Goal: Information Seeking & Learning: Learn about a topic

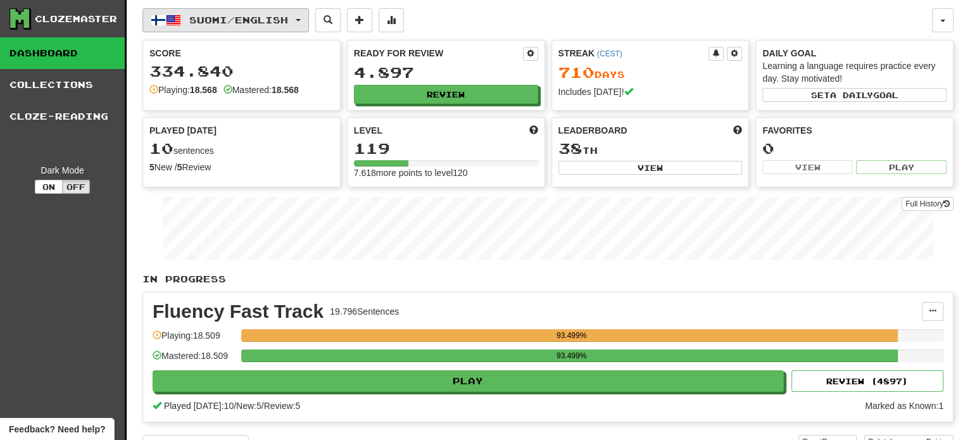
click at [218, 12] on button "Suomi / English" at bounding box center [225, 20] width 167 height 24
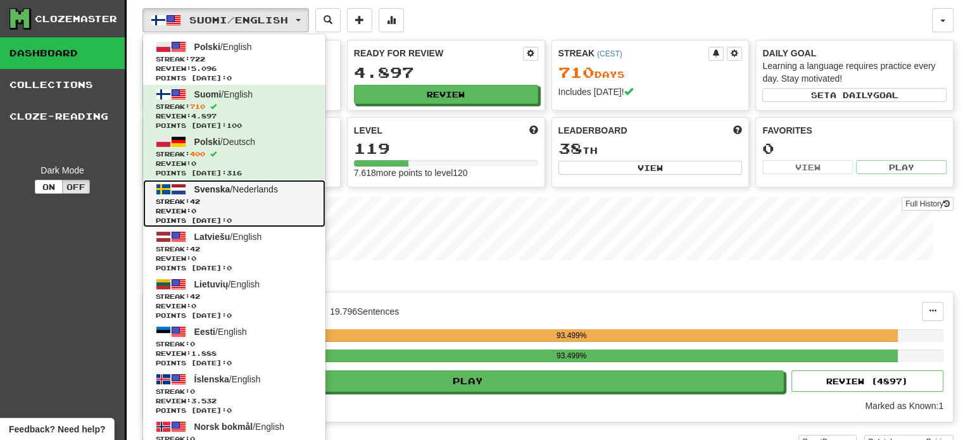
click at [244, 194] on link "Svenska / Nederlands Streak: 42 Review: 0 Points today: 0" at bounding box center [234, 203] width 182 height 47
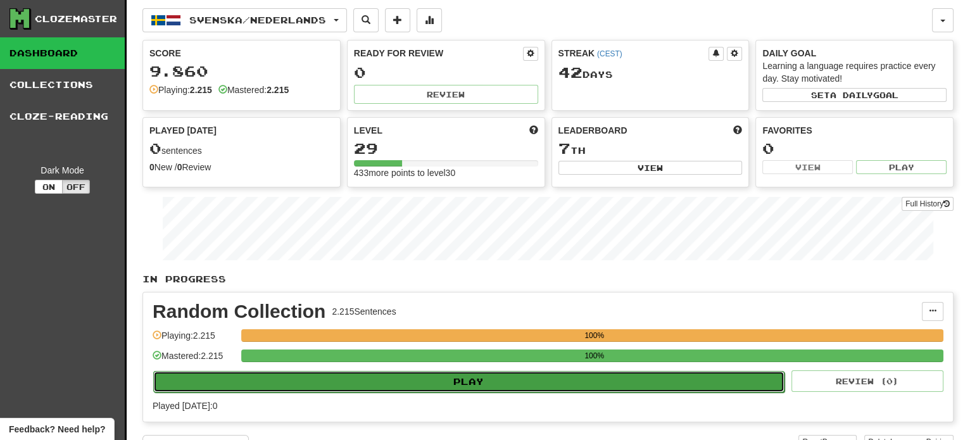
click at [459, 376] on button "Play" at bounding box center [468, 382] width 631 height 22
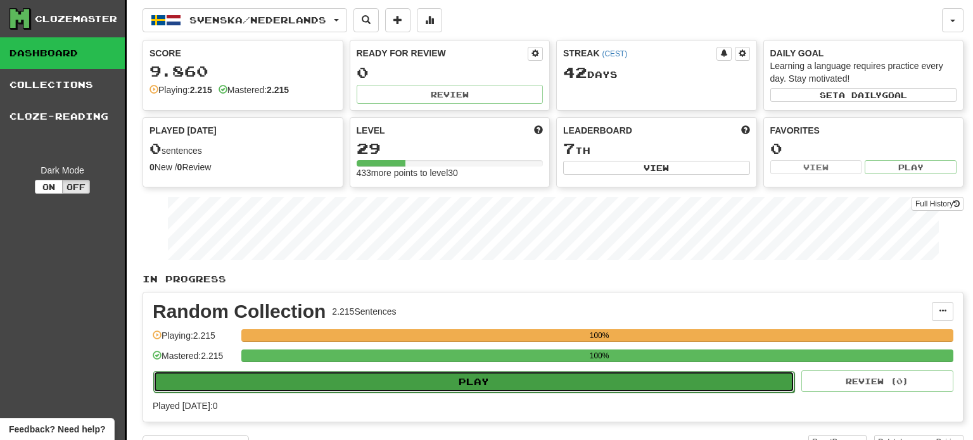
select select "**"
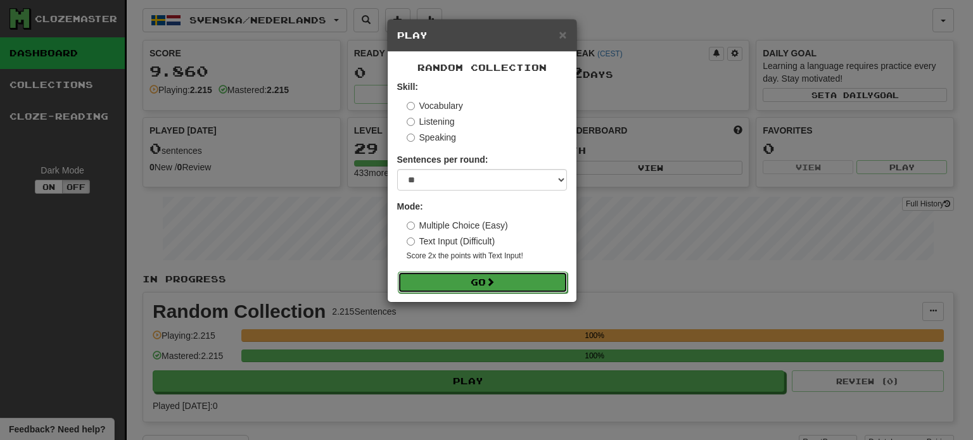
click at [472, 279] on button "Go" at bounding box center [483, 283] width 170 height 22
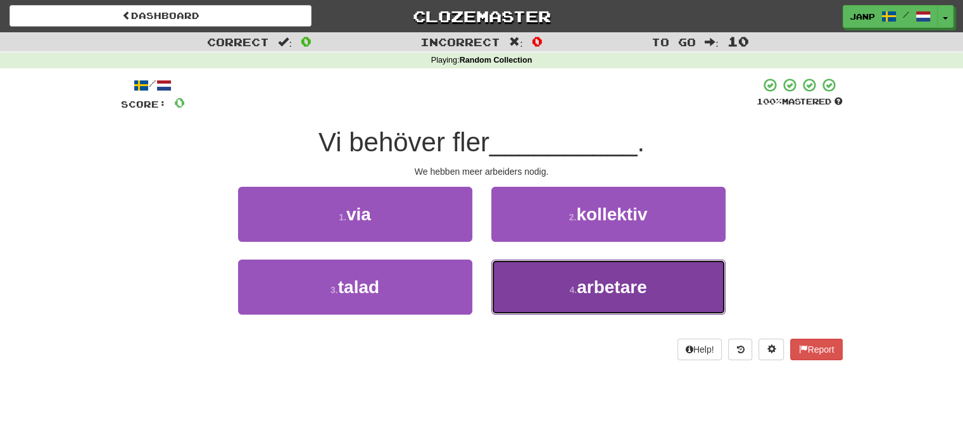
click at [522, 283] on button "4 . arbetare" at bounding box center [608, 287] width 234 height 55
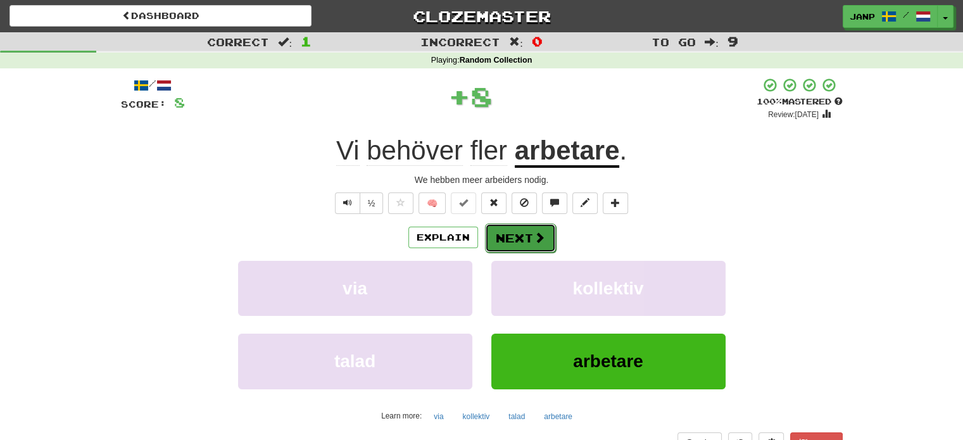
click at [525, 239] on button "Next" at bounding box center [520, 238] width 71 height 29
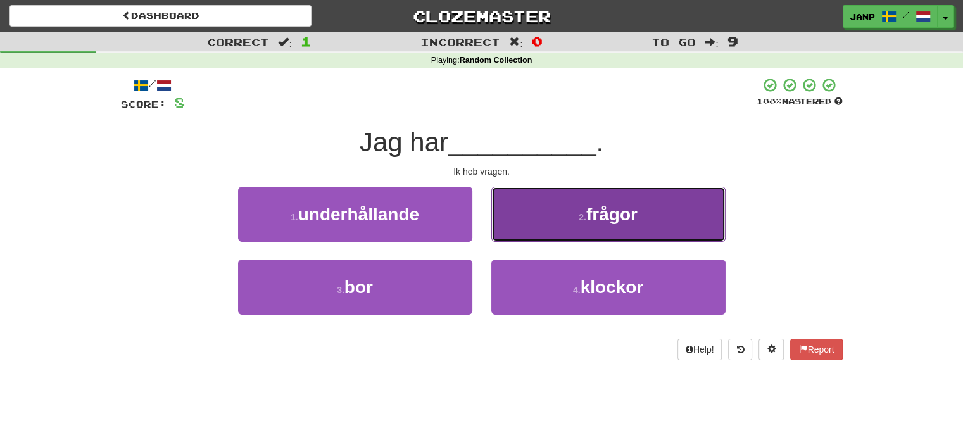
click at [532, 220] on button "2 . frågor" at bounding box center [608, 214] width 234 height 55
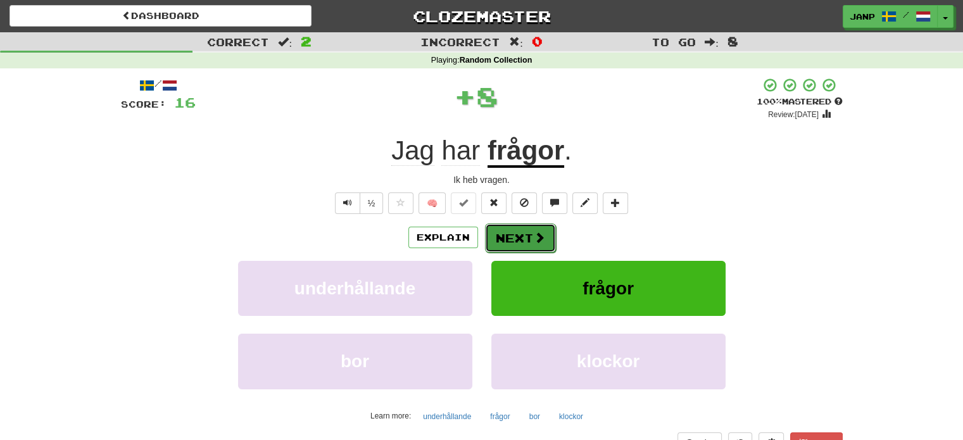
click at [519, 236] on button "Next" at bounding box center [520, 238] width 71 height 29
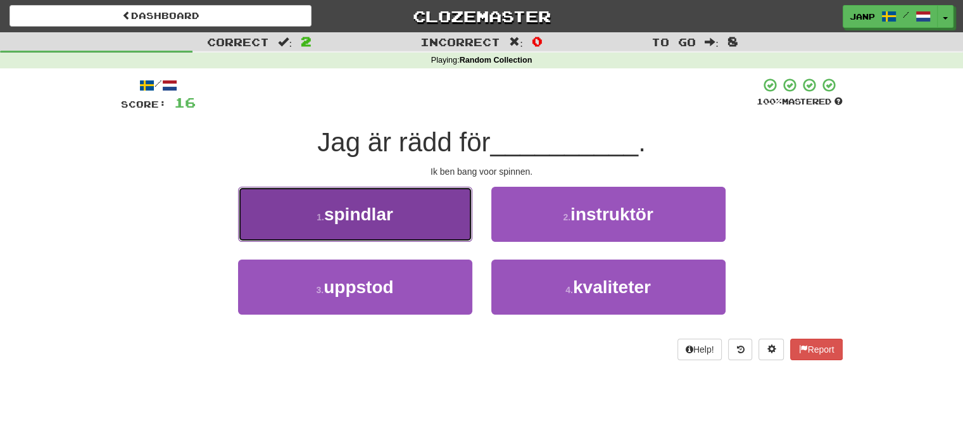
click at [408, 228] on button "1 . spindlar" at bounding box center [355, 214] width 234 height 55
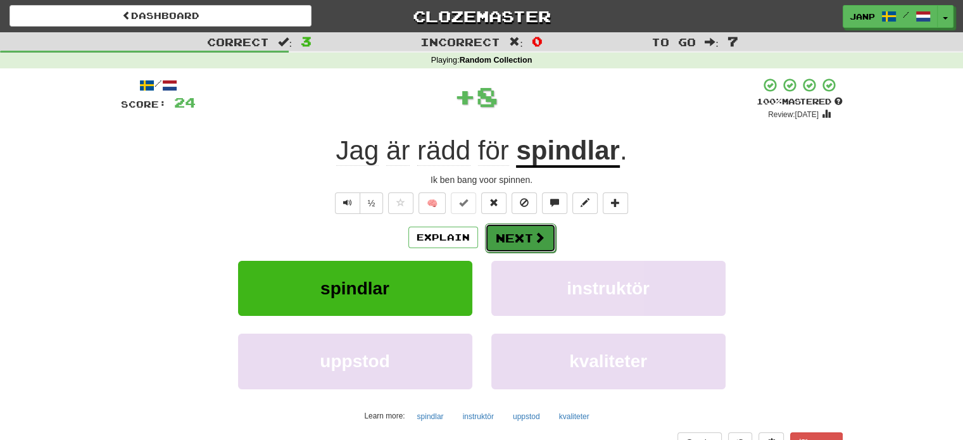
click at [512, 241] on button "Next" at bounding box center [520, 238] width 71 height 29
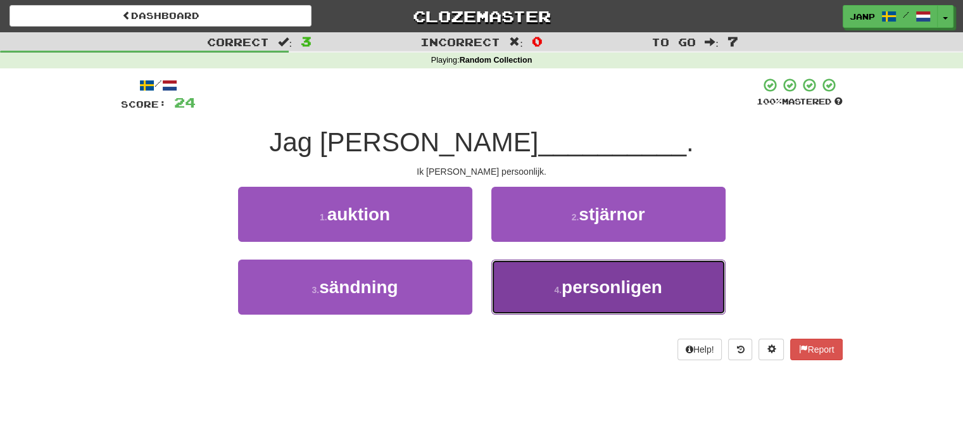
click at [547, 283] on button "4 . personligen" at bounding box center [608, 287] width 234 height 55
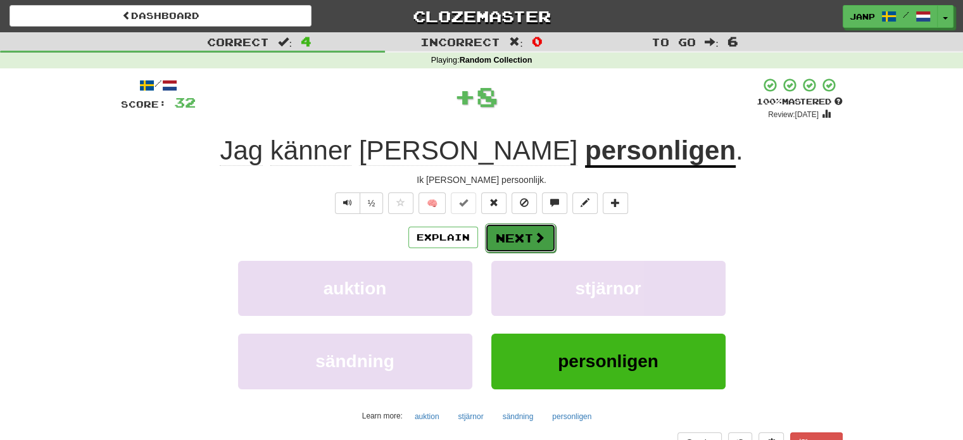
click at [520, 242] on button "Next" at bounding box center [520, 238] width 71 height 29
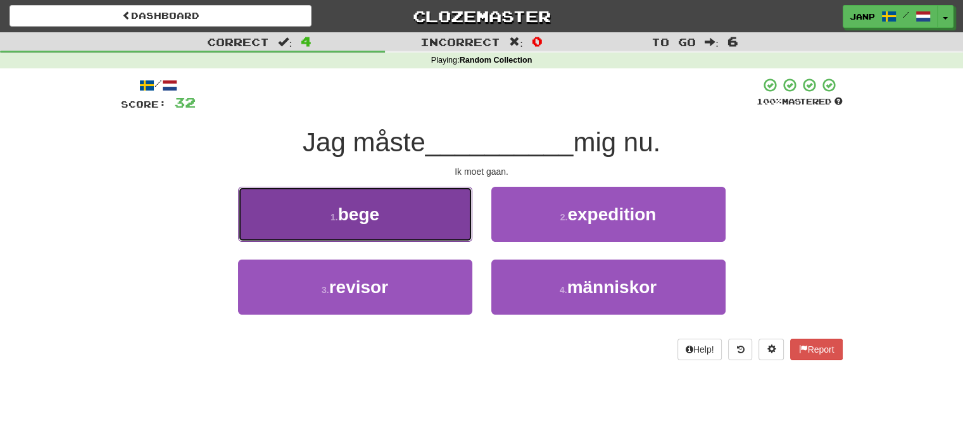
click at [432, 214] on button "1 . bege" at bounding box center [355, 214] width 234 height 55
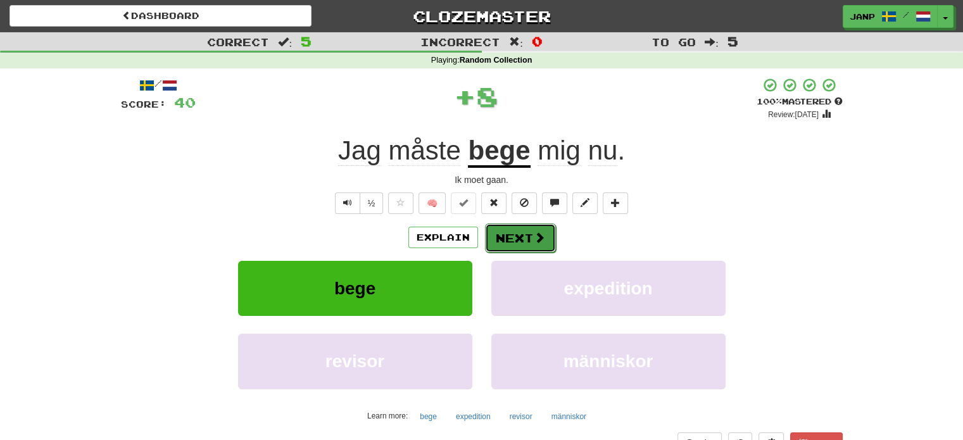
click at [526, 238] on button "Next" at bounding box center [520, 238] width 71 height 29
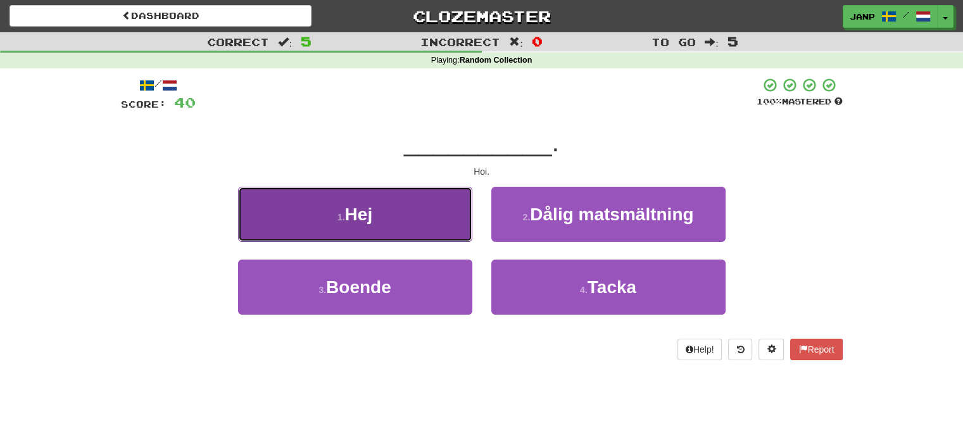
click at [443, 225] on button "1 . Hej" at bounding box center [355, 214] width 234 height 55
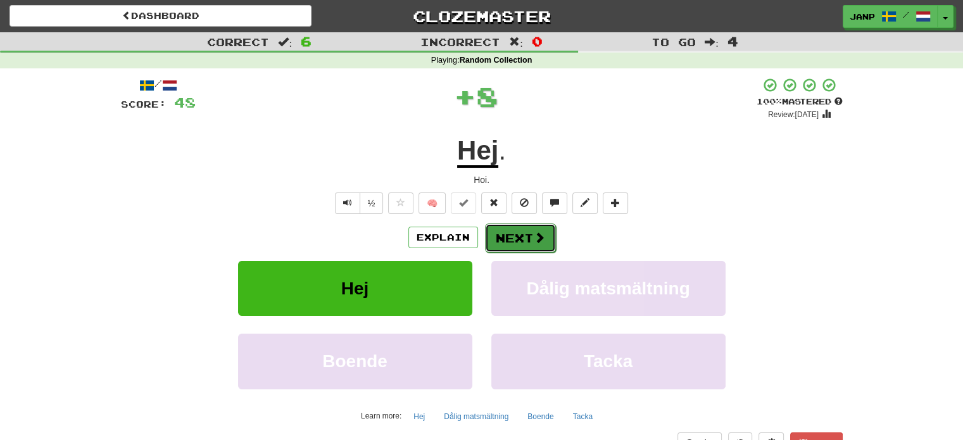
click at [528, 235] on button "Next" at bounding box center [520, 238] width 71 height 29
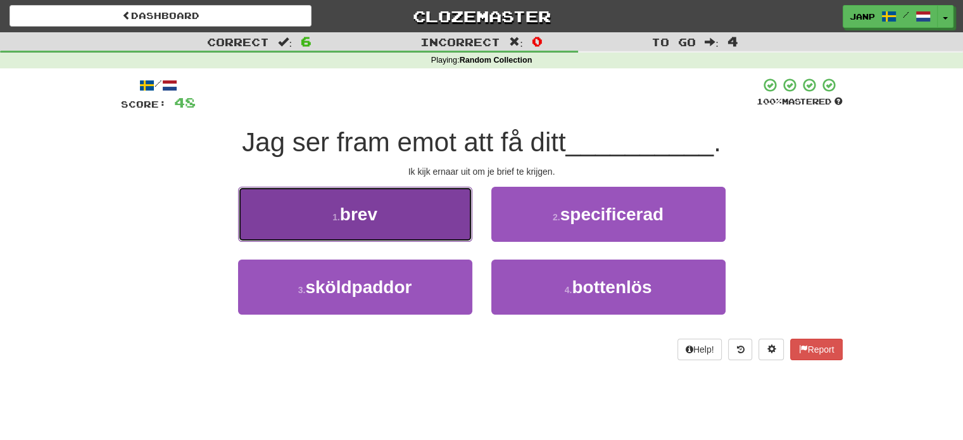
click at [431, 218] on button "1 . brev" at bounding box center [355, 214] width 234 height 55
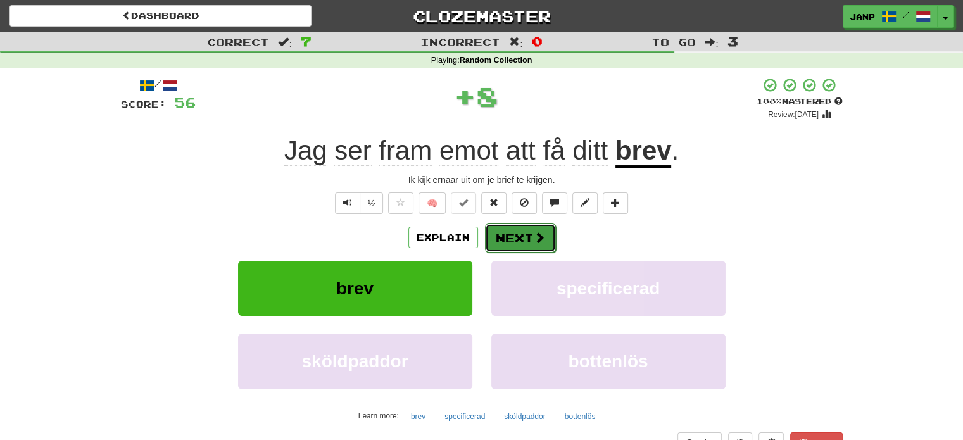
click at [519, 233] on button "Next" at bounding box center [520, 238] width 71 height 29
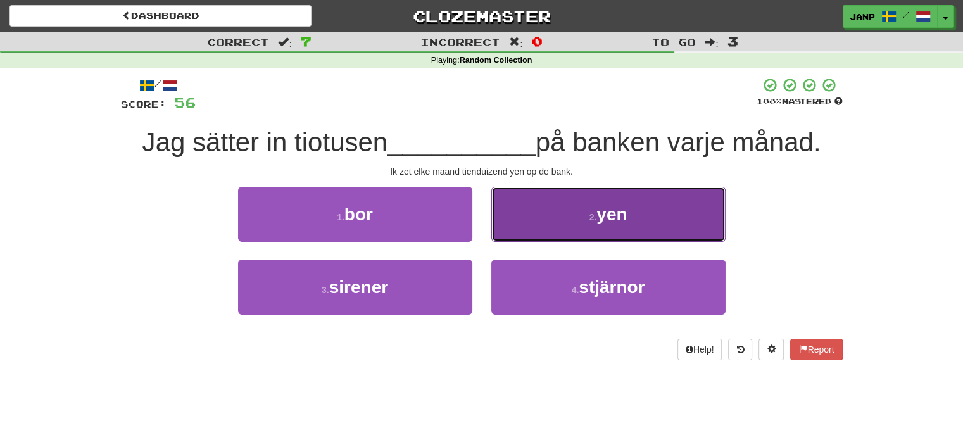
click at [532, 224] on button "2 . yen" at bounding box center [608, 214] width 234 height 55
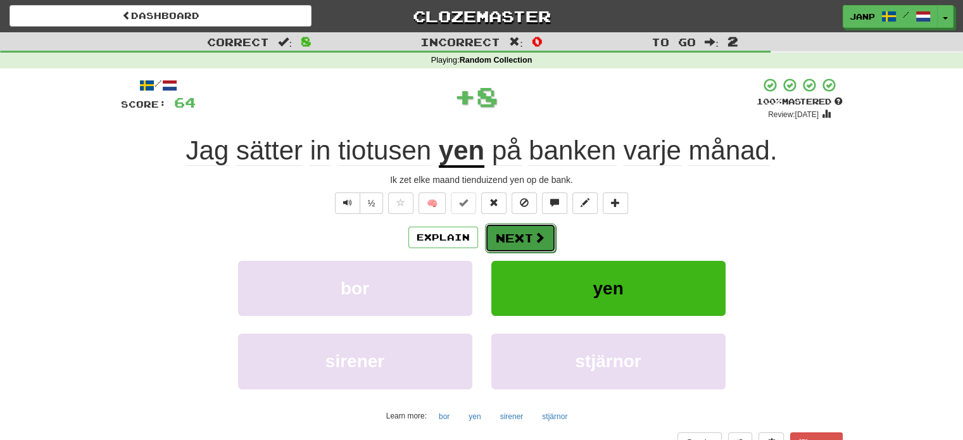
click at [517, 235] on button "Next" at bounding box center [520, 238] width 71 height 29
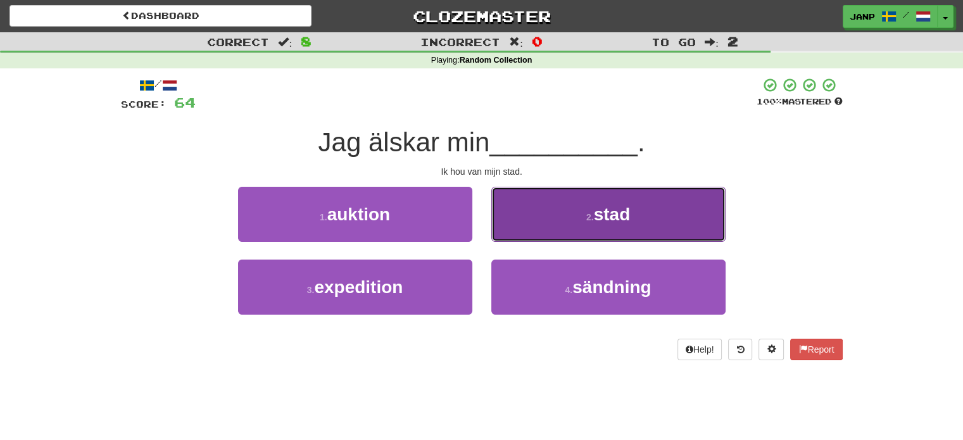
click at [528, 224] on button "2 . stad" at bounding box center [608, 214] width 234 height 55
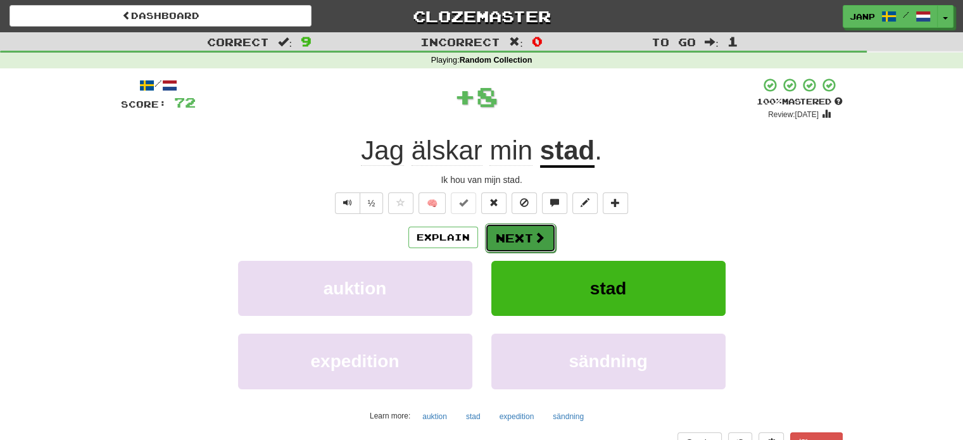
click at [511, 233] on button "Next" at bounding box center [520, 238] width 71 height 29
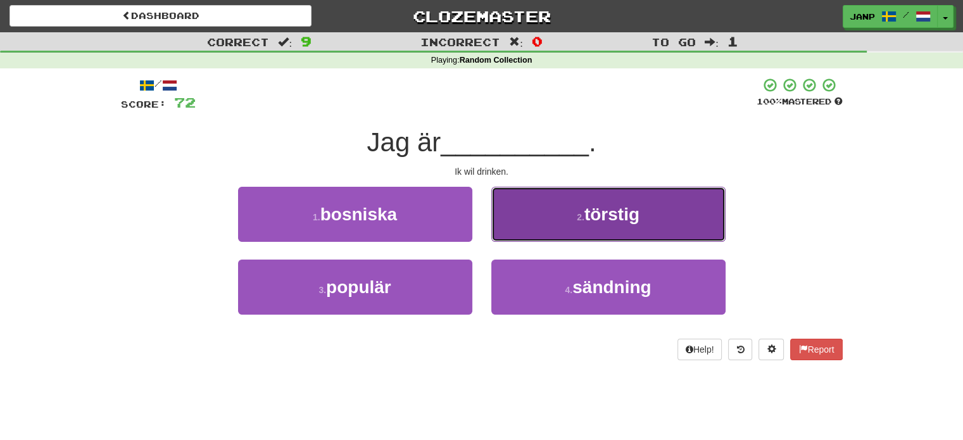
click at [520, 224] on button "2 . törstig" at bounding box center [608, 214] width 234 height 55
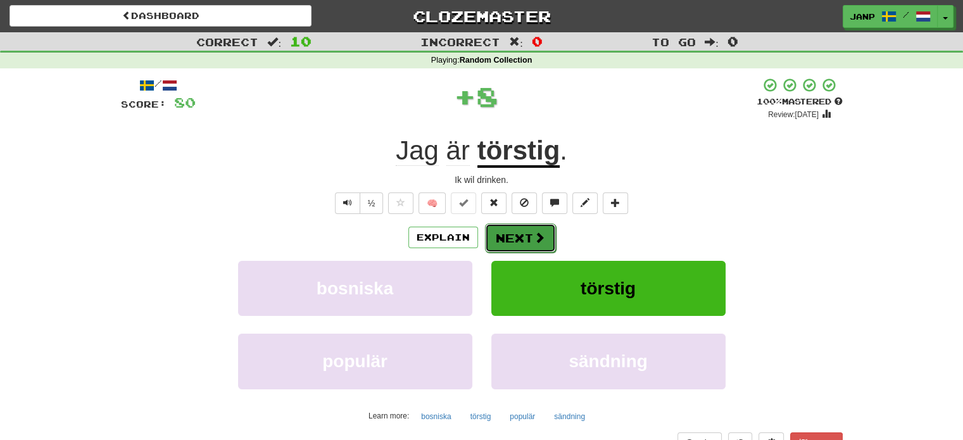
click at [514, 232] on button "Next" at bounding box center [520, 238] width 71 height 29
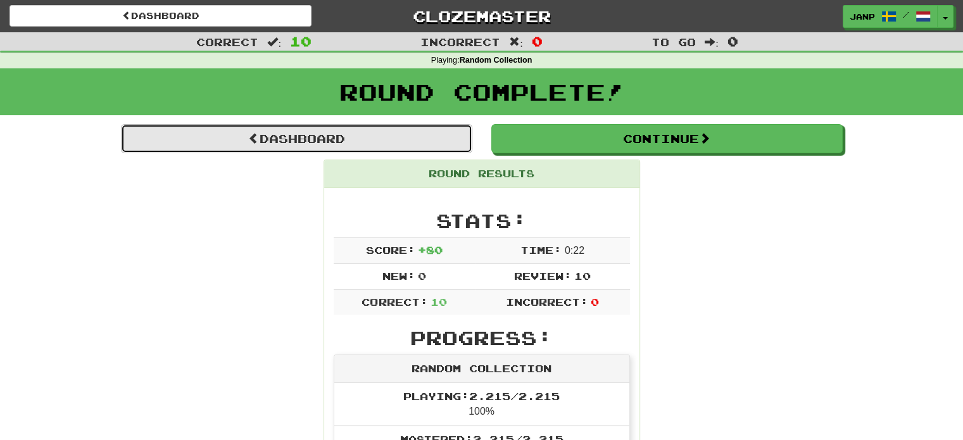
click at [344, 141] on link "Dashboard" at bounding box center [296, 138] width 351 height 29
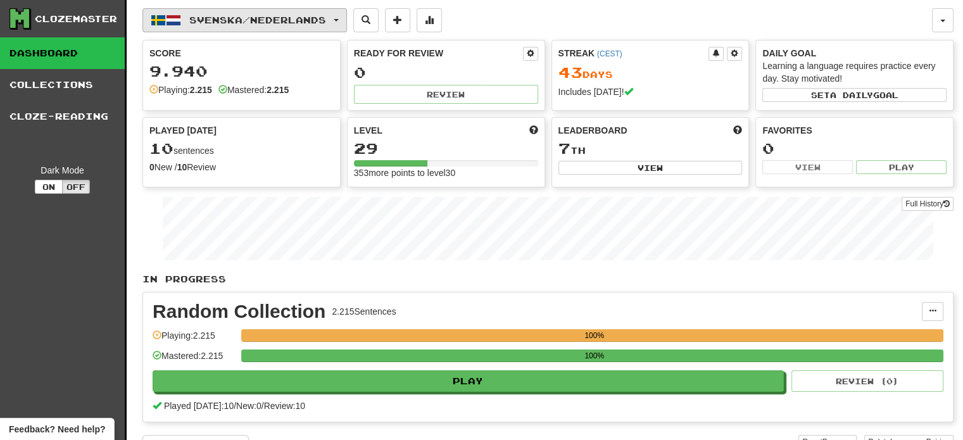
click at [263, 22] on span "Svenska / Nederlands" at bounding box center [257, 20] width 137 height 11
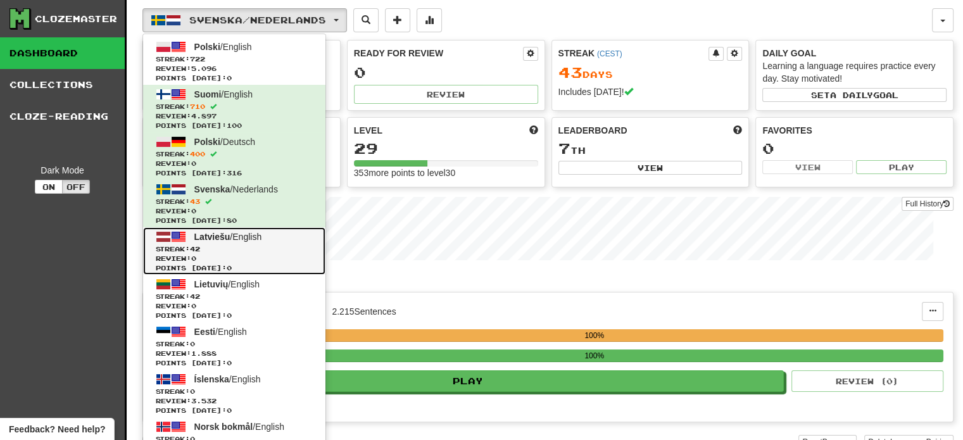
click at [277, 254] on span "Review: 0" at bounding box center [234, 258] width 157 height 9
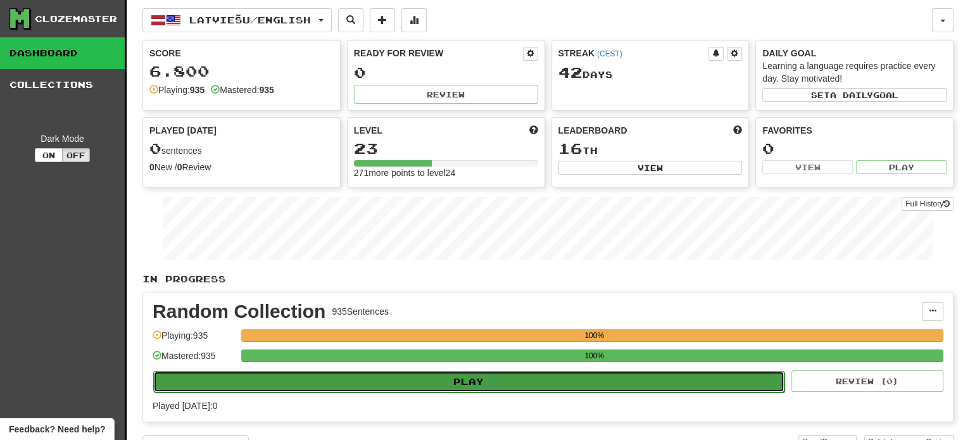
click at [405, 381] on button "Play" at bounding box center [468, 382] width 631 height 22
select select "**"
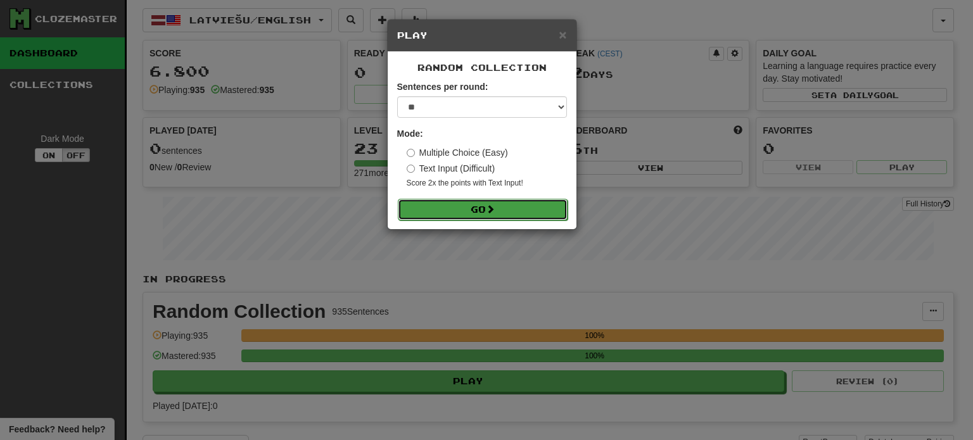
click at [458, 206] on button "Go" at bounding box center [483, 210] width 170 height 22
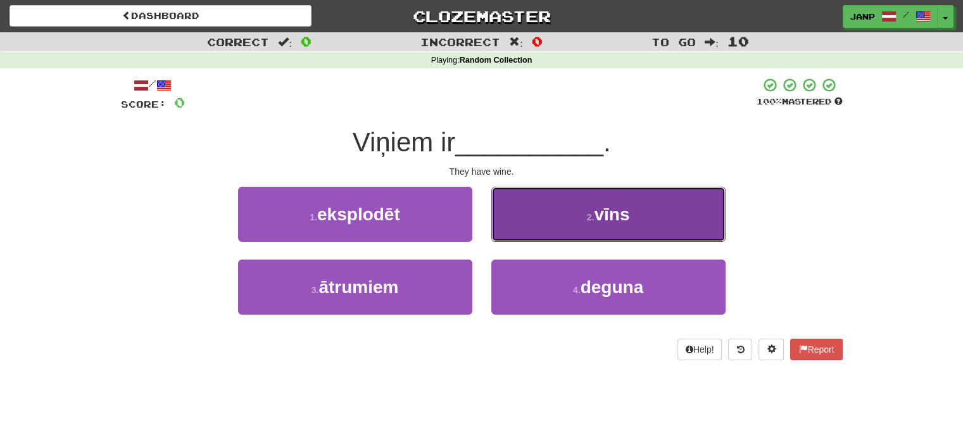
click at [507, 220] on button "2 . vīns" at bounding box center [608, 214] width 234 height 55
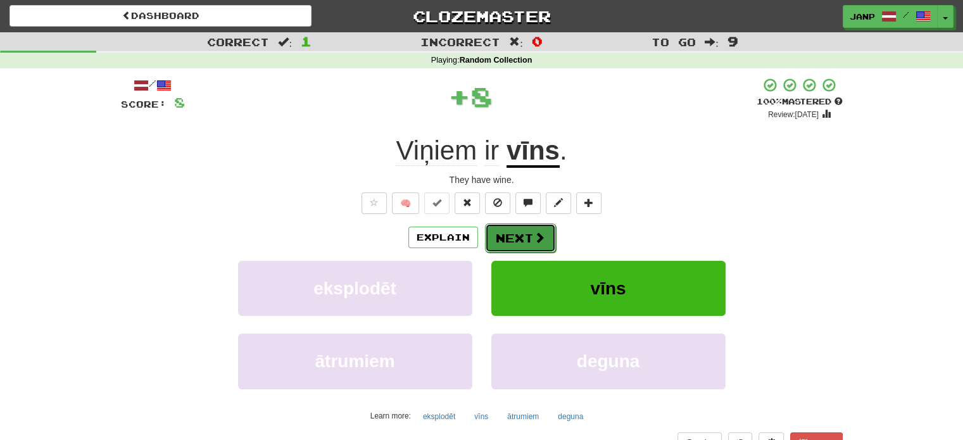
click at [514, 231] on button "Next" at bounding box center [520, 238] width 71 height 29
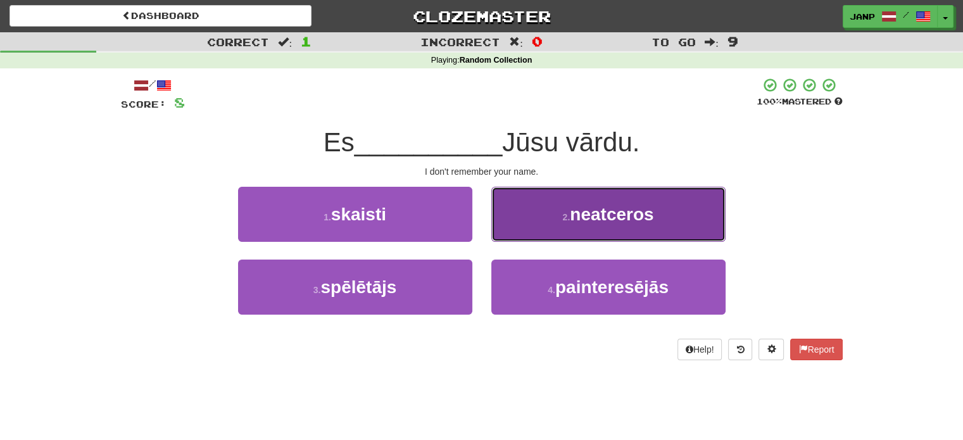
click at [519, 225] on button "2 . neatceros" at bounding box center [608, 214] width 234 height 55
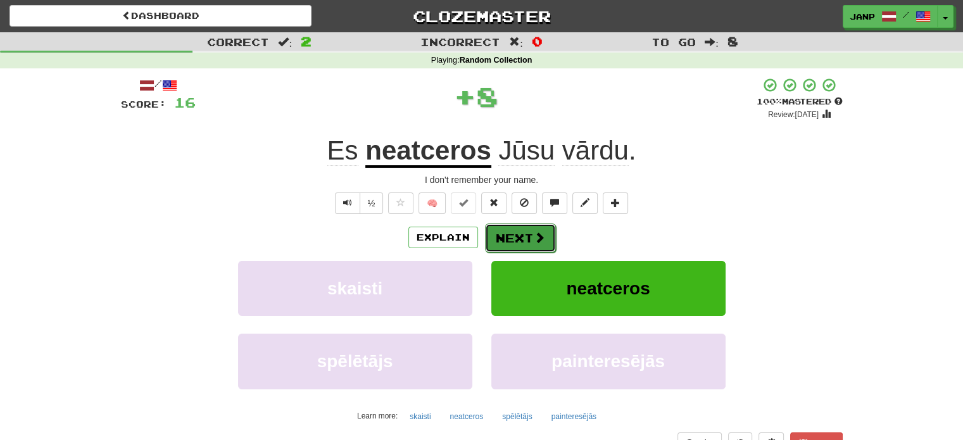
click at [525, 236] on button "Next" at bounding box center [520, 238] width 71 height 29
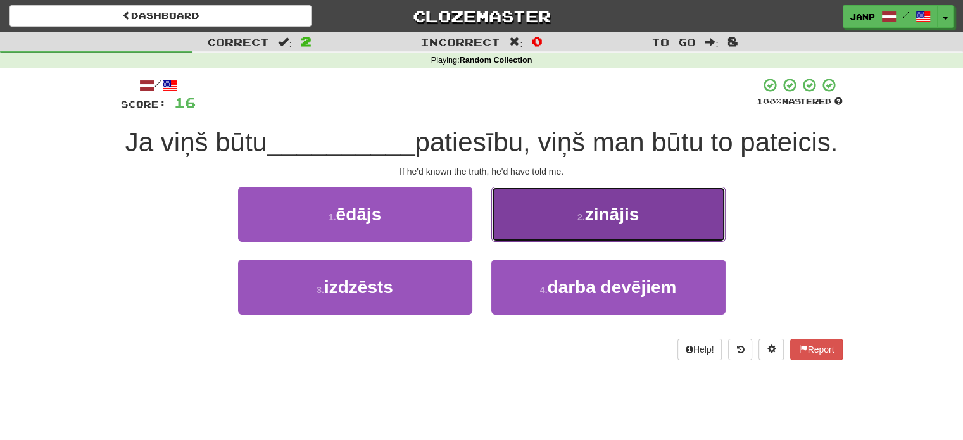
click at [524, 240] on button "2 . zinājis" at bounding box center [608, 214] width 234 height 55
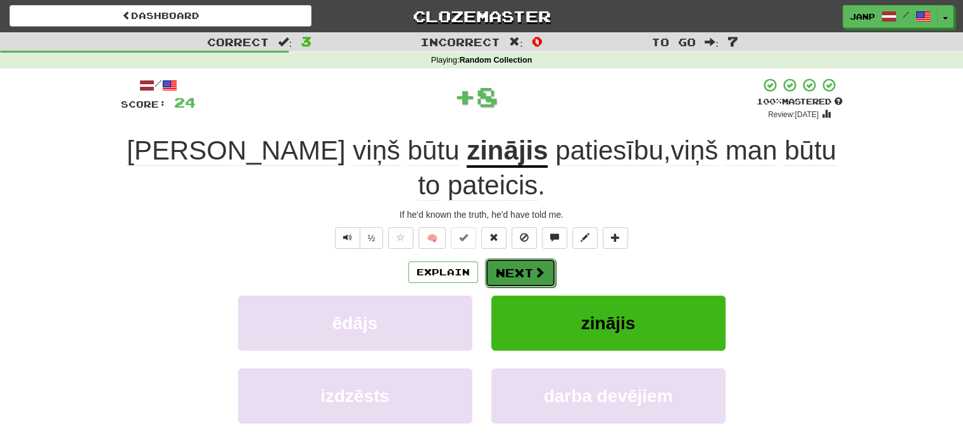
click at [522, 258] on button "Next" at bounding box center [520, 272] width 71 height 29
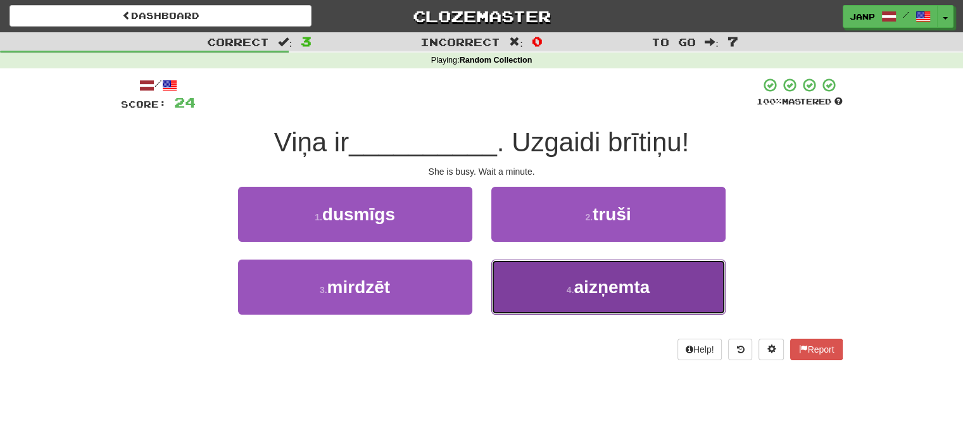
click at [534, 276] on button "4 . aizņemta" at bounding box center [608, 287] width 234 height 55
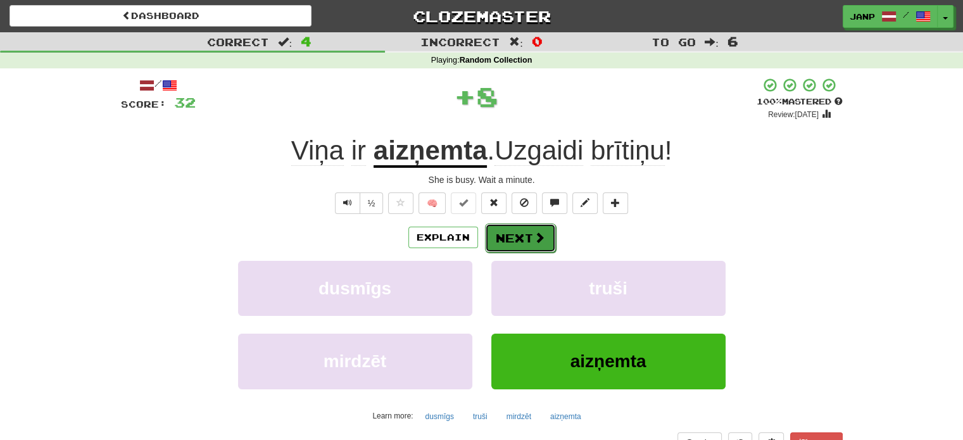
click at [524, 239] on button "Next" at bounding box center [520, 238] width 71 height 29
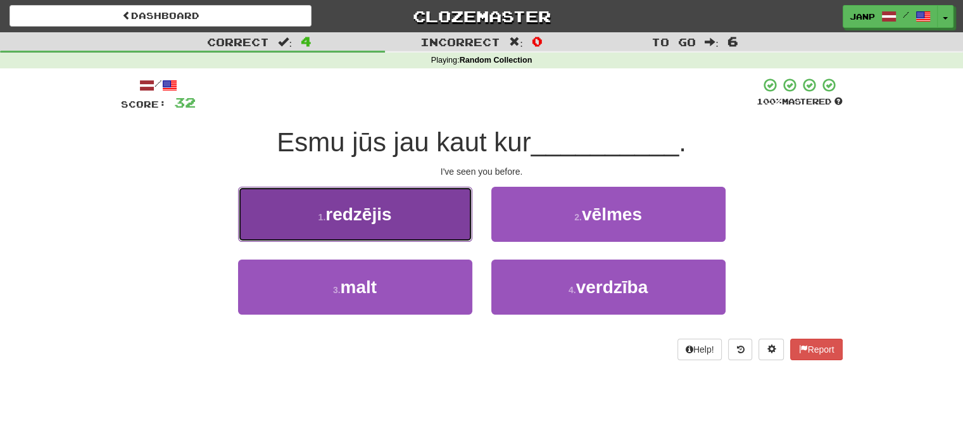
click at [436, 235] on button "1 . redzējis" at bounding box center [355, 214] width 234 height 55
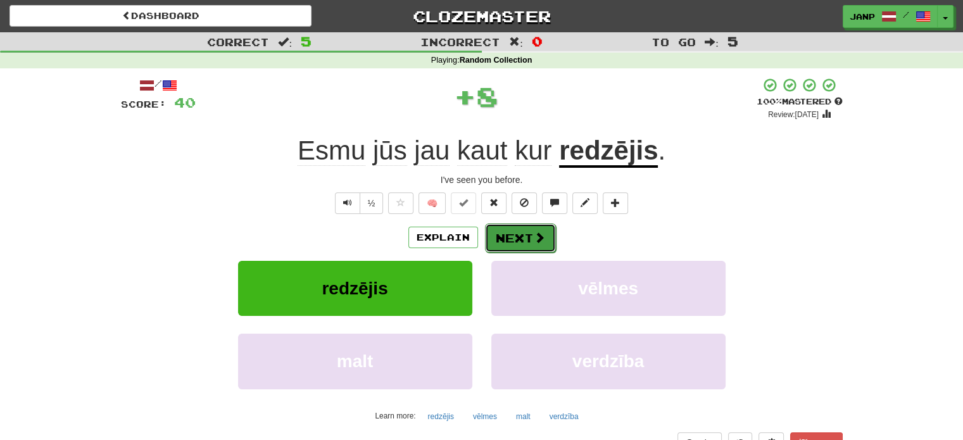
click at [512, 236] on button "Next" at bounding box center [520, 238] width 71 height 29
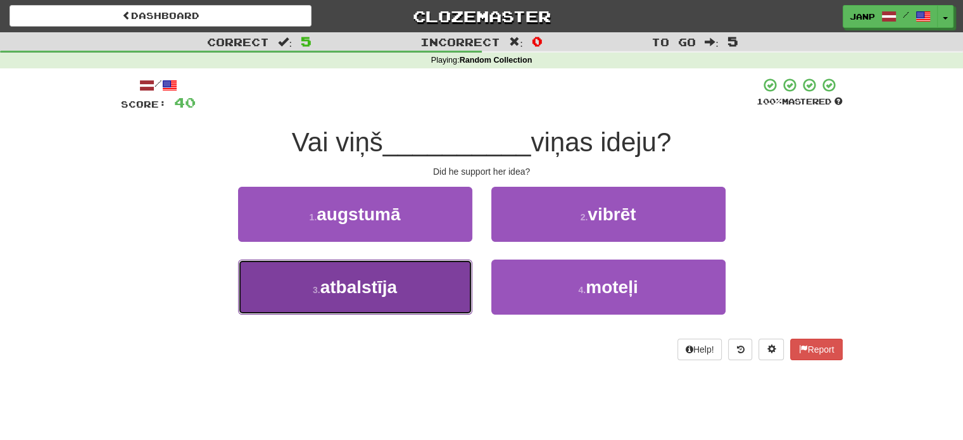
click at [435, 267] on button "3 . atbalstīja" at bounding box center [355, 287] width 234 height 55
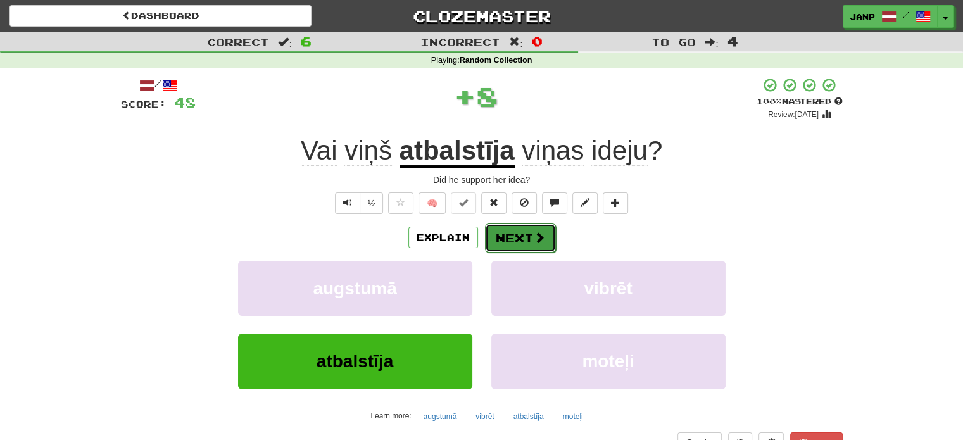
click at [507, 237] on button "Next" at bounding box center [520, 238] width 71 height 29
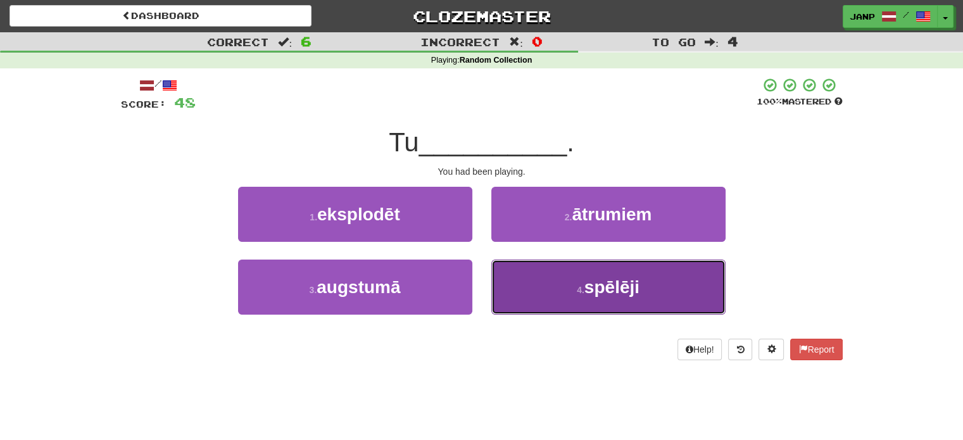
click at [519, 281] on button "4 . spēlēji" at bounding box center [608, 287] width 234 height 55
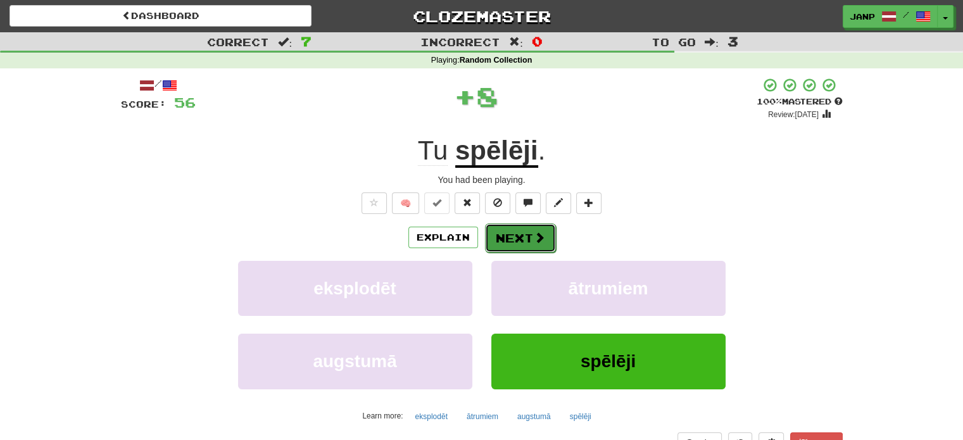
click at [534, 239] on span at bounding box center [539, 237] width 11 height 11
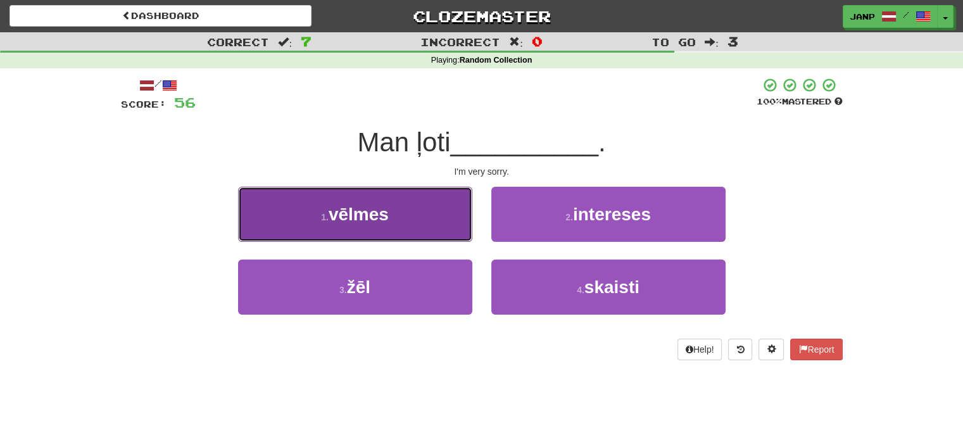
click at [438, 215] on button "1 . vēlmes" at bounding box center [355, 214] width 234 height 55
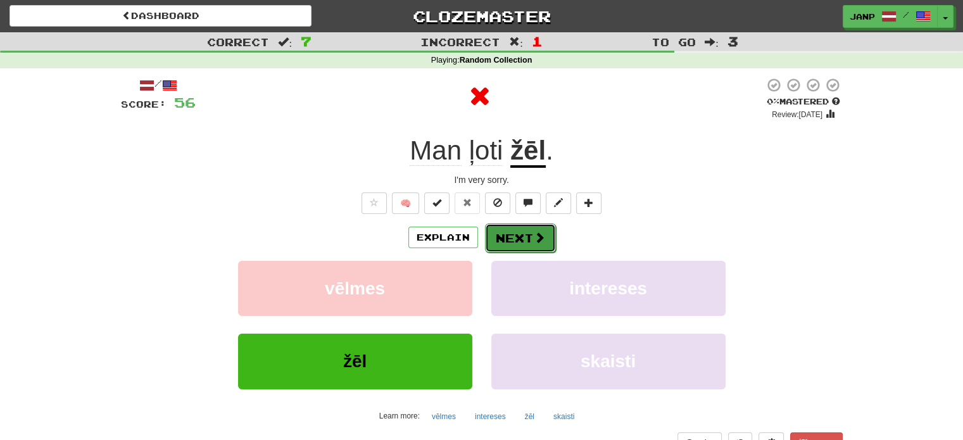
click at [514, 232] on button "Next" at bounding box center [520, 238] width 71 height 29
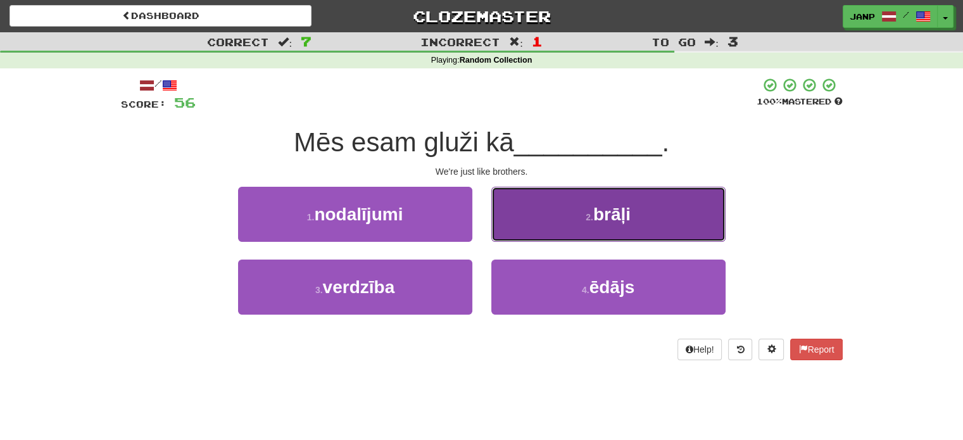
click at [513, 234] on button "2 . brāļi" at bounding box center [608, 214] width 234 height 55
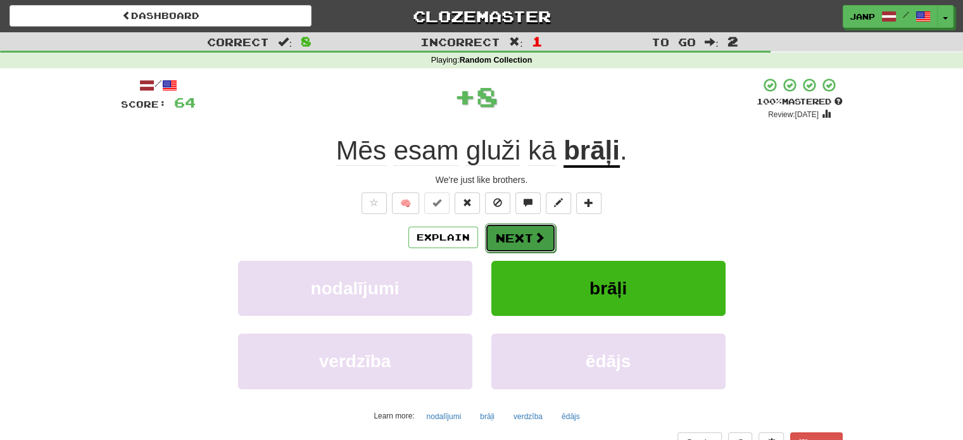
click at [509, 230] on button "Next" at bounding box center [520, 238] width 71 height 29
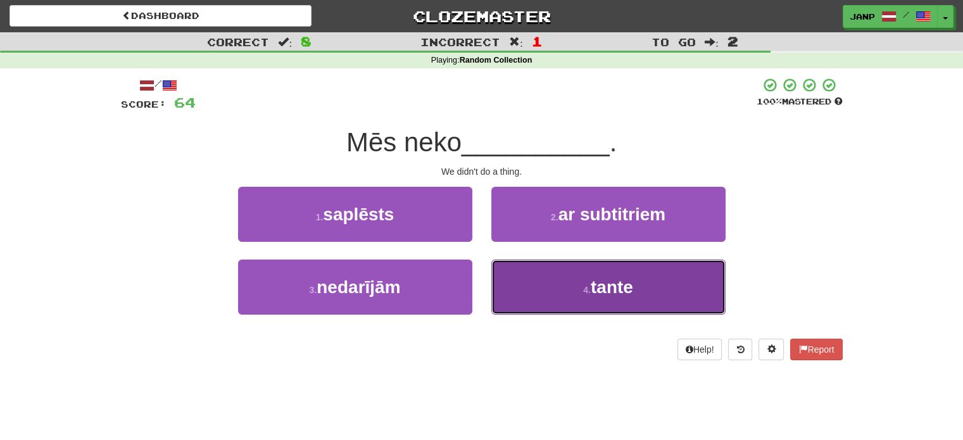
click at [520, 272] on button "4 . tante" at bounding box center [608, 287] width 234 height 55
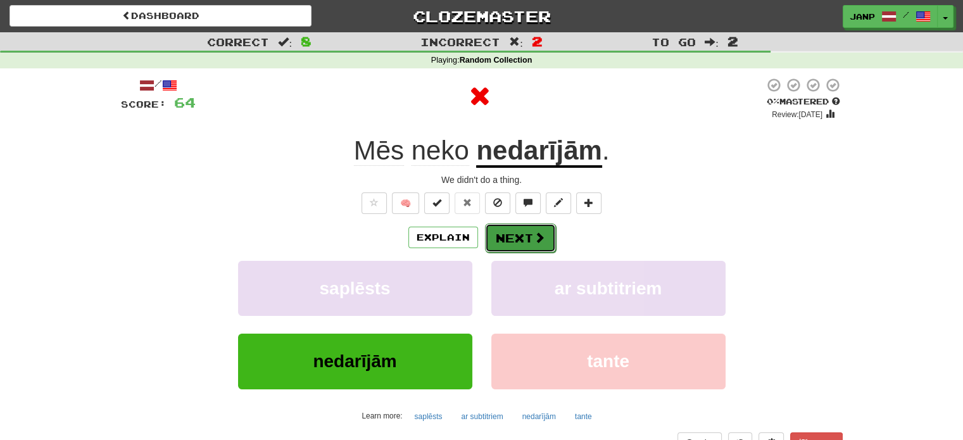
click at [513, 243] on button "Next" at bounding box center [520, 238] width 71 height 29
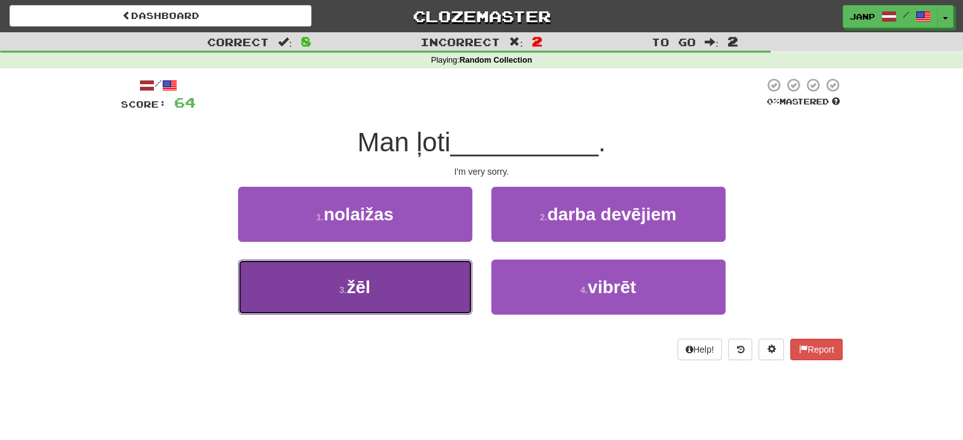
click at [452, 285] on button "3 . žēl" at bounding box center [355, 287] width 234 height 55
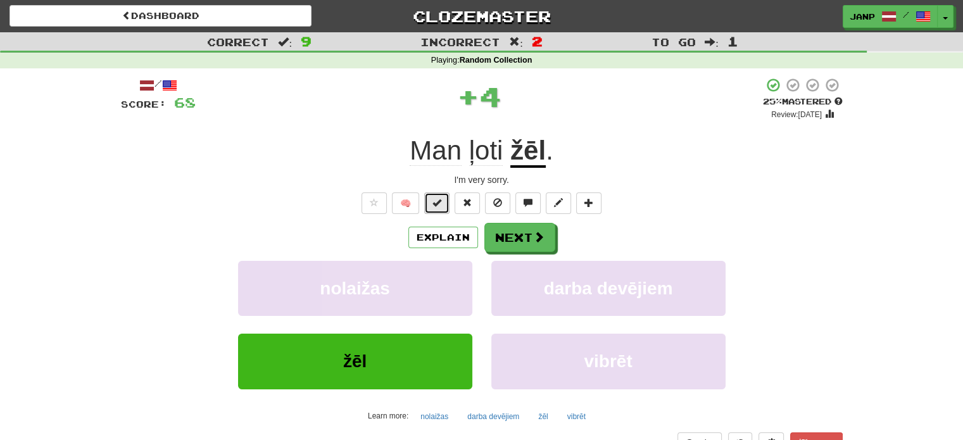
click at [443, 205] on button at bounding box center [436, 204] width 25 height 22
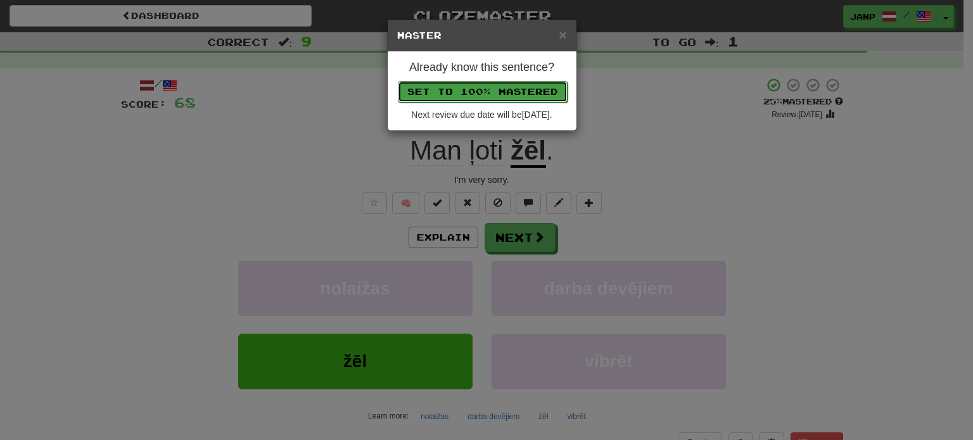
click at [458, 96] on button "Set to 100% Mastered" at bounding box center [483, 92] width 170 height 22
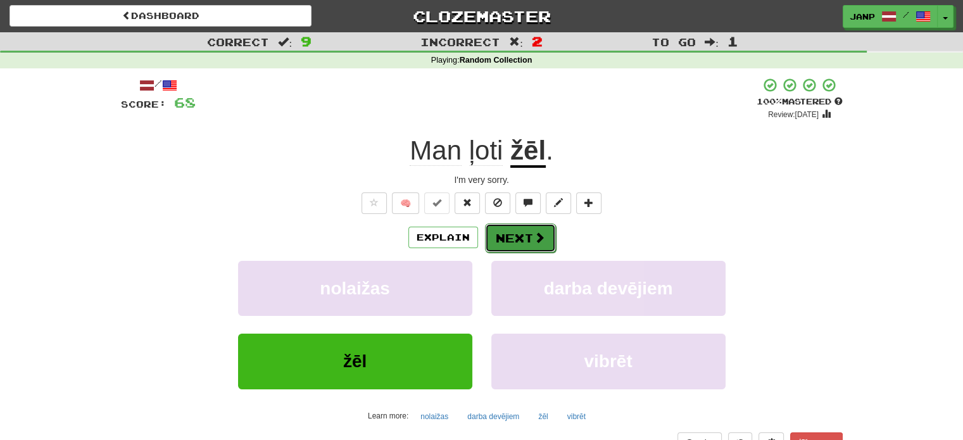
click at [526, 238] on button "Next" at bounding box center [520, 238] width 71 height 29
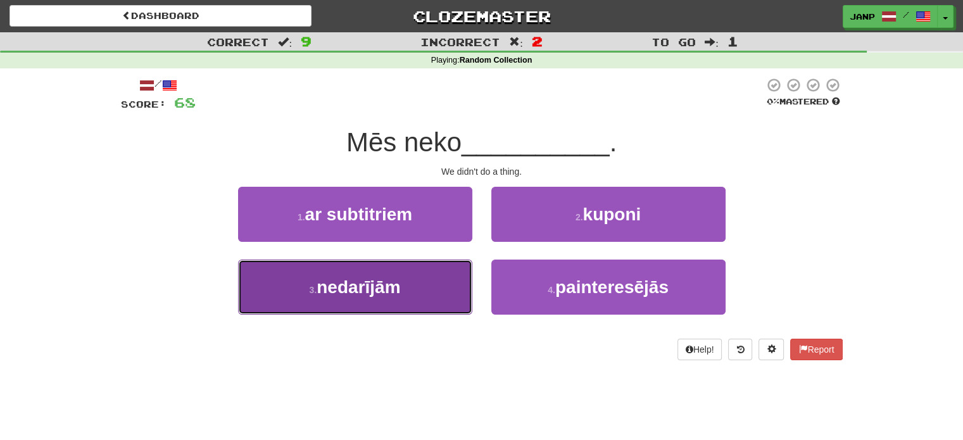
click at [447, 278] on button "3 . nedarījām" at bounding box center [355, 287] width 234 height 55
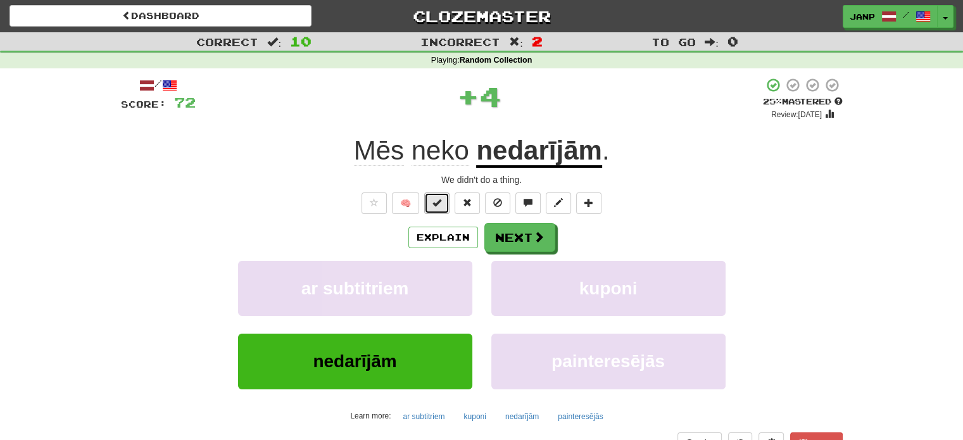
click at [441, 195] on button at bounding box center [436, 204] width 25 height 22
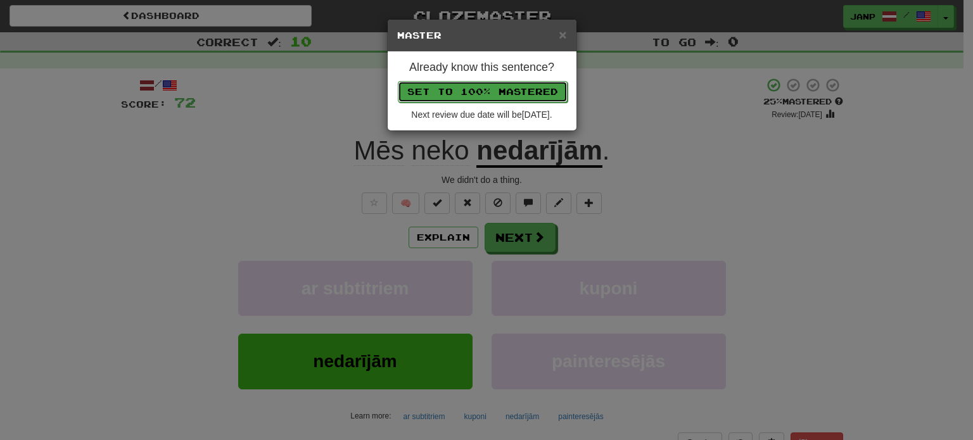
click at [448, 99] on button "Set to 100% Mastered" at bounding box center [483, 92] width 170 height 22
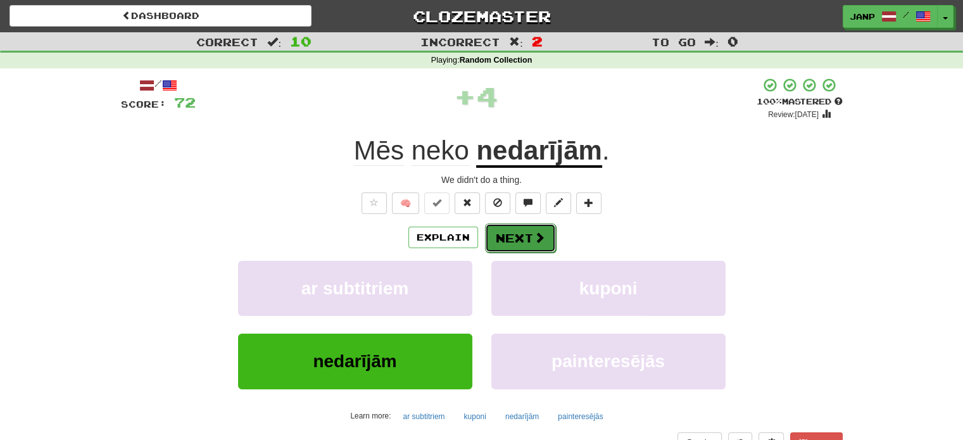
click at [509, 240] on button "Next" at bounding box center [520, 238] width 71 height 29
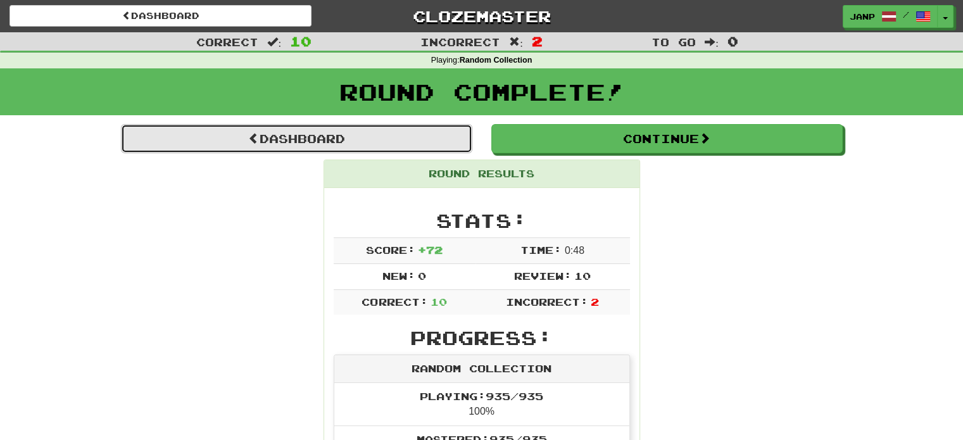
click at [312, 145] on link "Dashboard" at bounding box center [296, 138] width 351 height 29
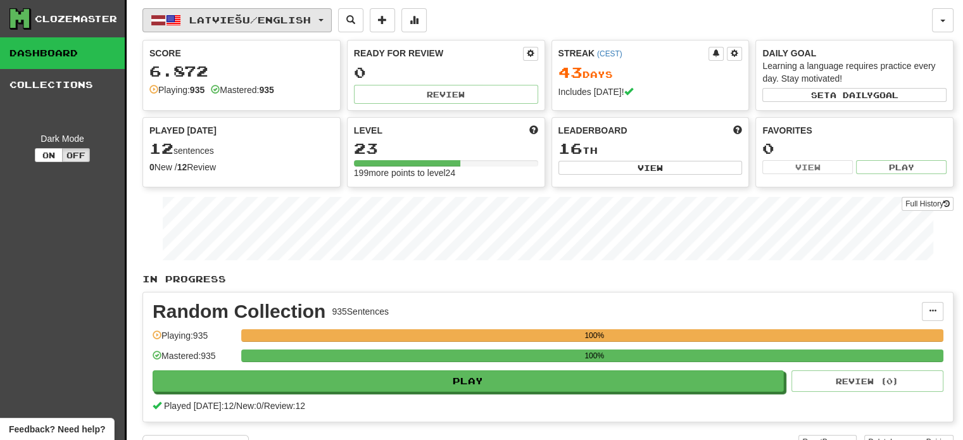
click at [249, 27] on button "Latviešu / English" at bounding box center [236, 20] width 189 height 24
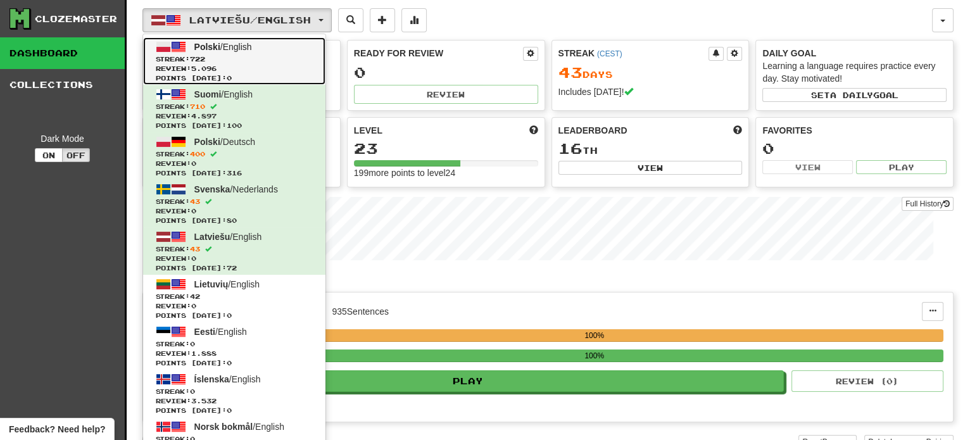
click at [260, 78] on span "Points [DATE]: 0" at bounding box center [234, 77] width 157 height 9
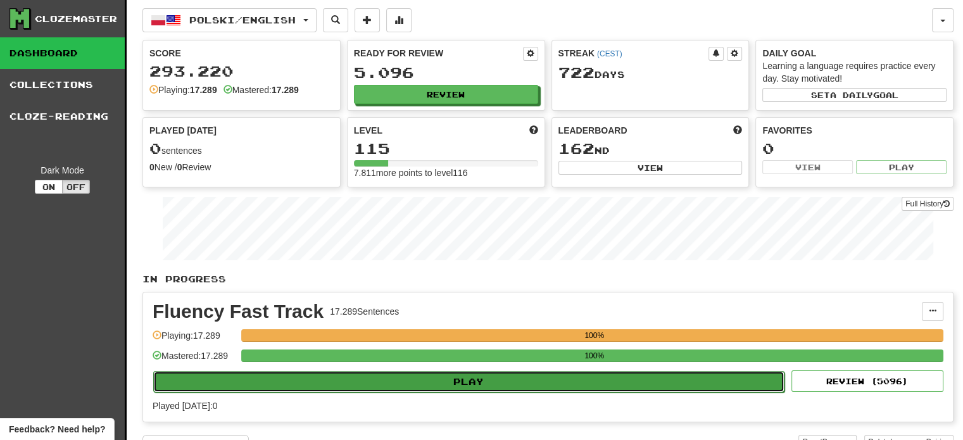
click at [458, 376] on button "Play" at bounding box center [468, 382] width 631 height 22
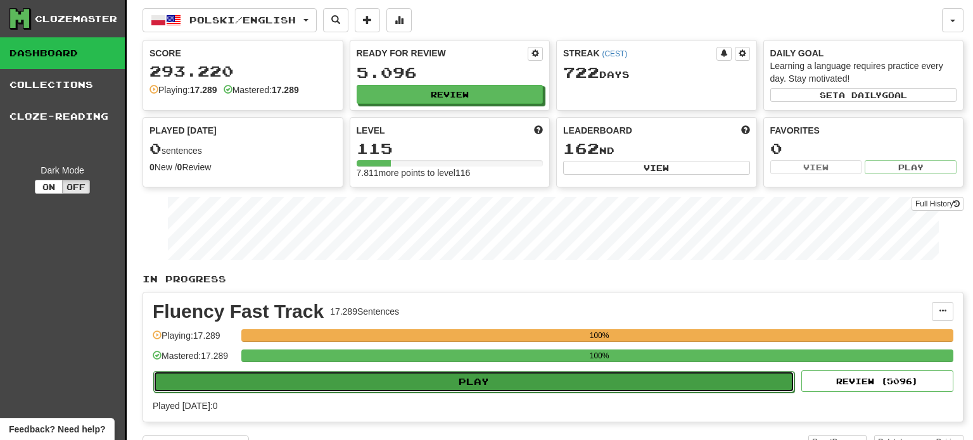
select select "**"
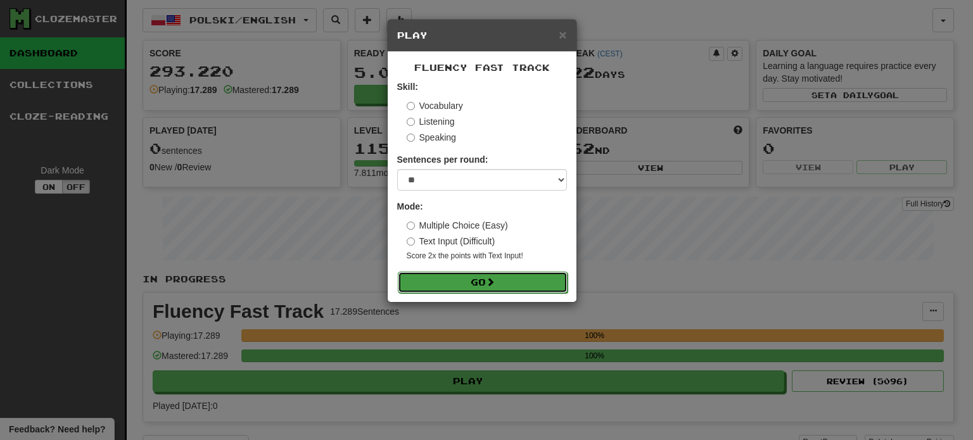
click at [471, 281] on button "Go" at bounding box center [483, 283] width 170 height 22
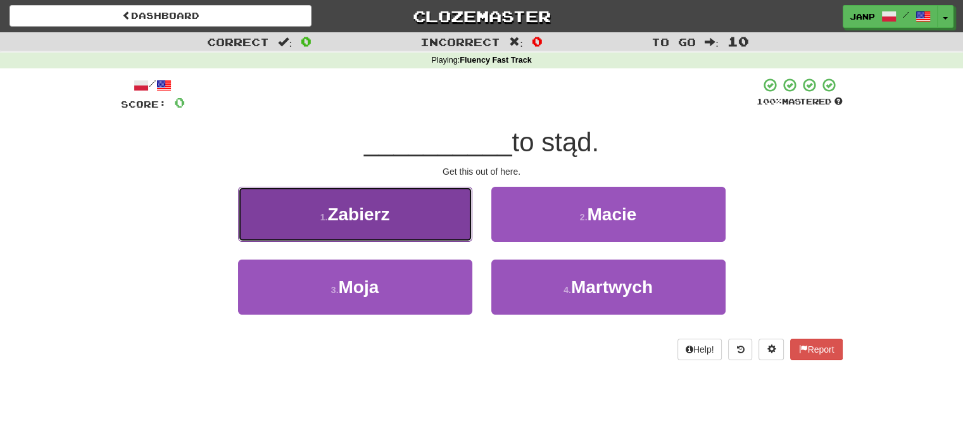
click at [408, 203] on button "1 . Zabierz" at bounding box center [355, 214] width 234 height 55
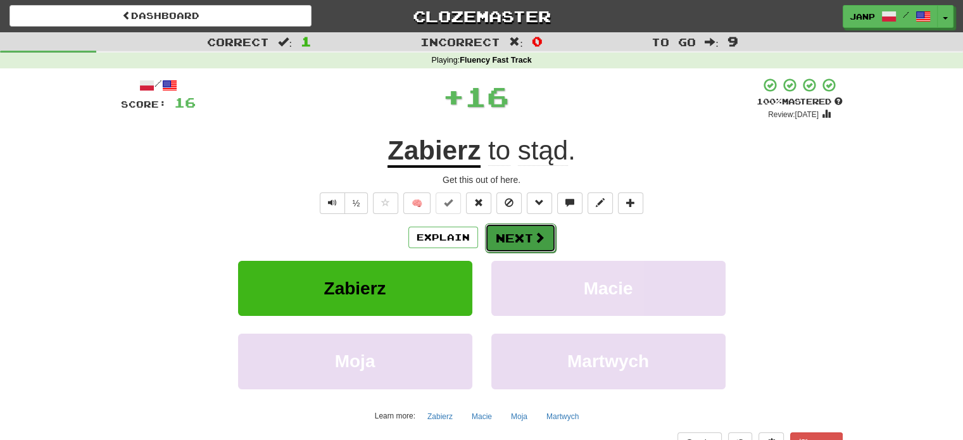
click at [509, 237] on button "Next" at bounding box center [520, 238] width 71 height 29
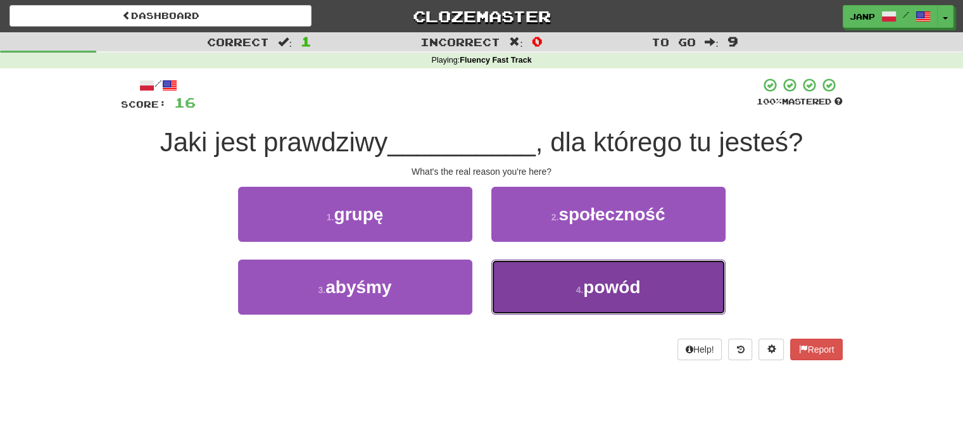
click at [528, 273] on button "4 . powód" at bounding box center [608, 287] width 234 height 55
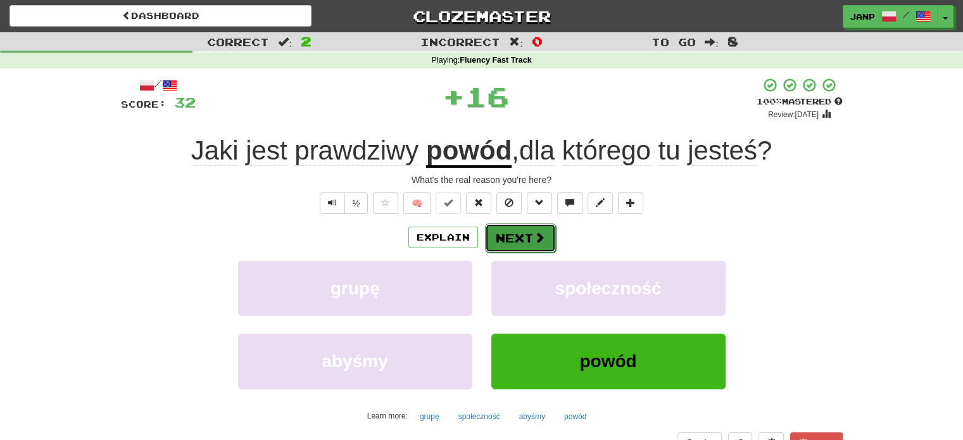
click at [522, 243] on button "Next" at bounding box center [520, 238] width 71 height 29
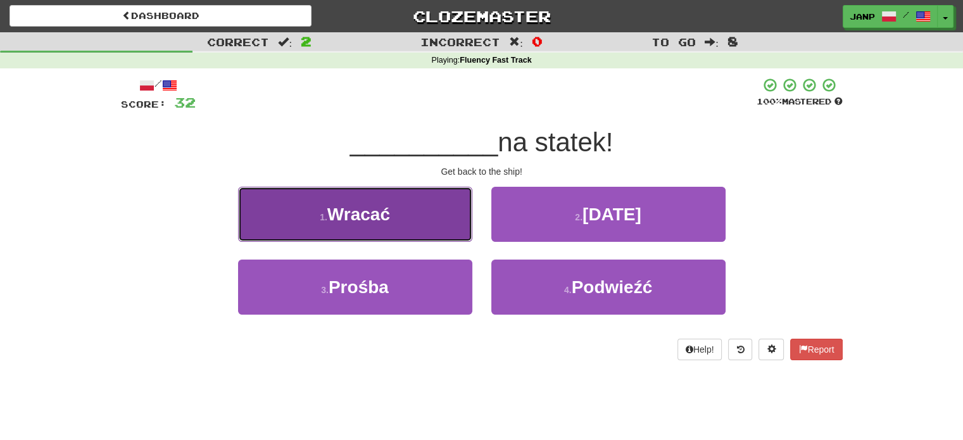
click at [434, 227] on button "1 . Wracać" at bounding box center [355, 214] width 234 height 55
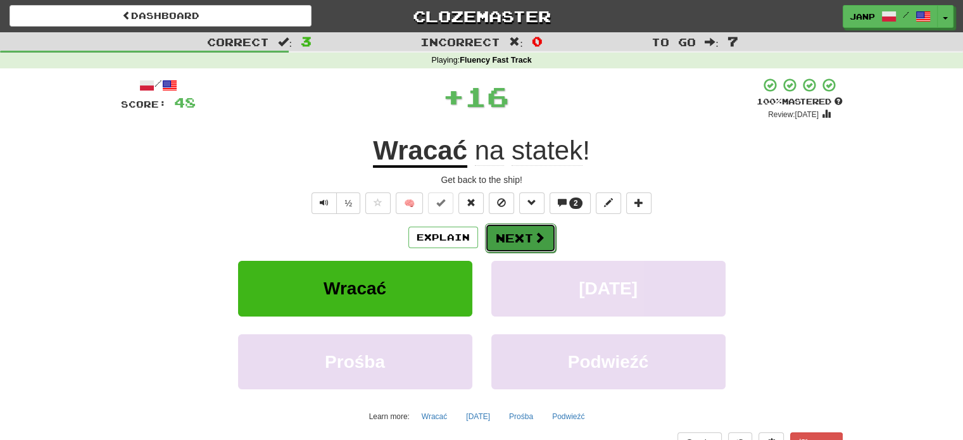
click at [509, 232] on button "Next" at bounding box center [520, 238] width 71 height 29
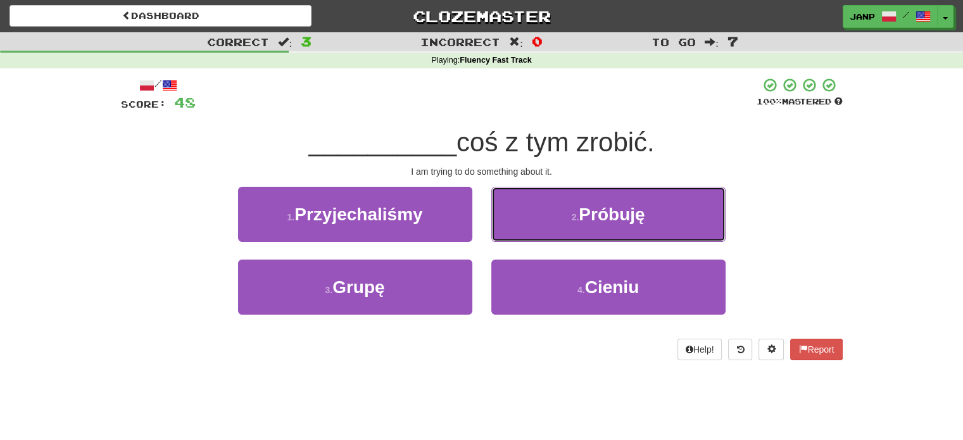
click at [509, 232] on button "2 . [GEOGRAPHIC_DATA]" at bounding box center [608, 214] width 234 height 55
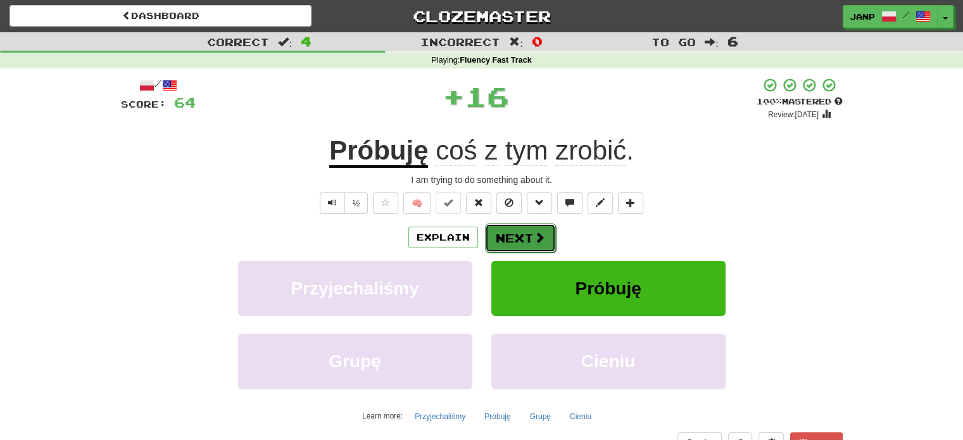
click at [510, 232] on button "Next" at bounding box center [520, 238] width 71 height 29
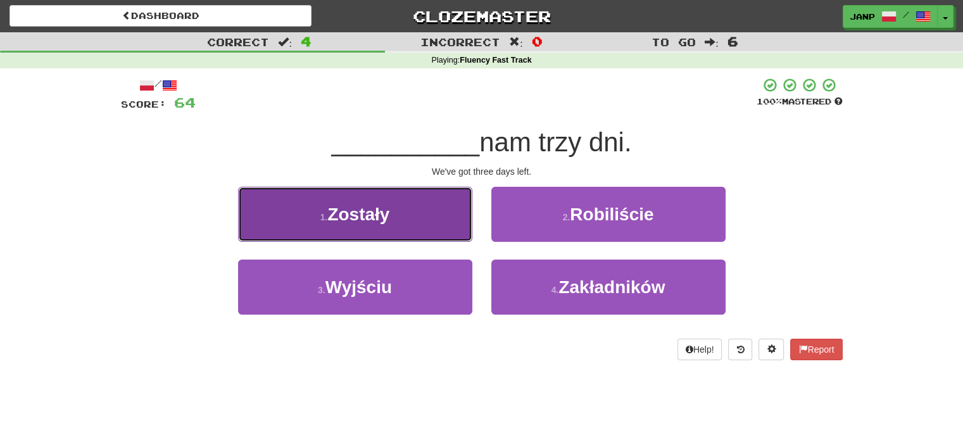
click at [431, 232] on button "1 . Zostały" at bounding box center [355, 214] width 234 height 55
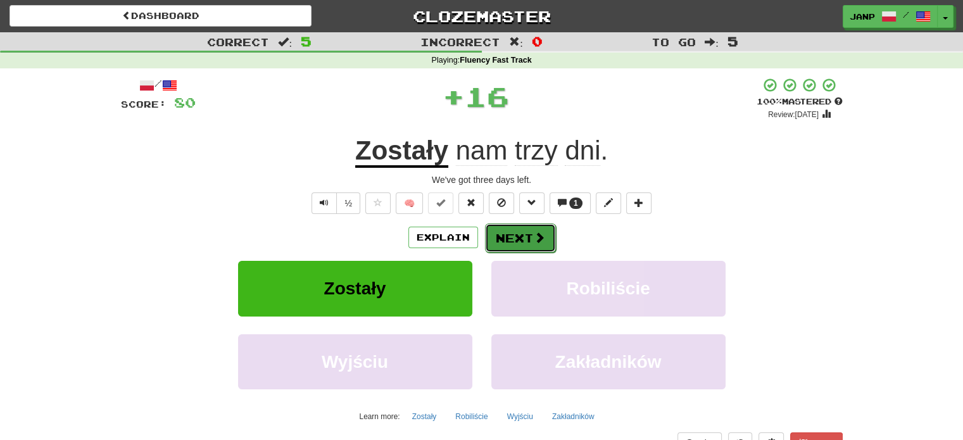
click at [505, 232] on button "Next" at bounding box center [520, 238] width 71 height 29
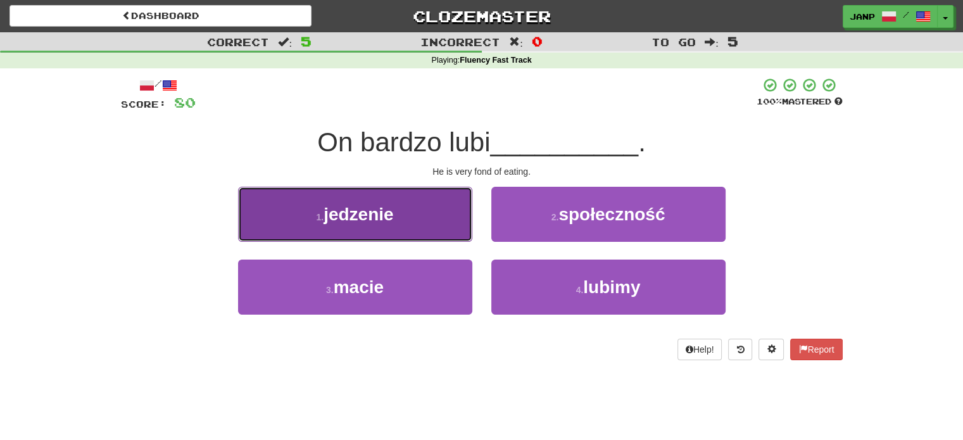
click at [427, 229] on button "1 . jedzenie" at bounding box center [355, 214] width 234 height 55
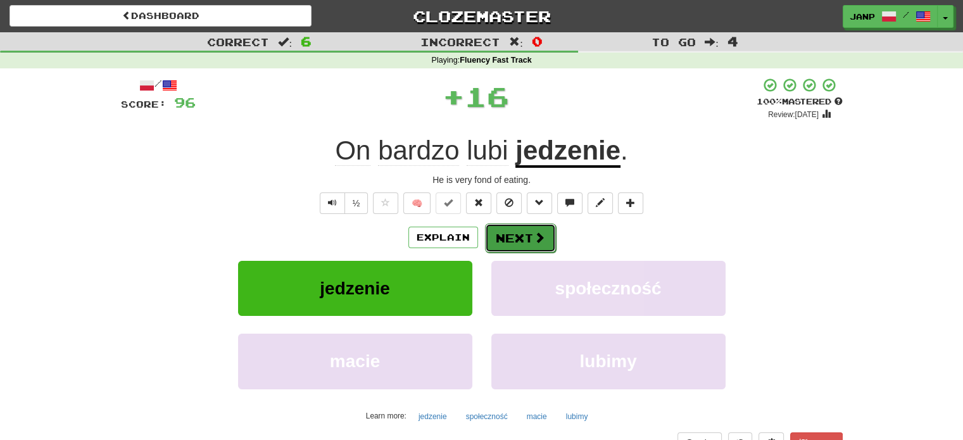
click at [507, 236] on button "Next" at bounding box center [520, 238] width 71 height 29
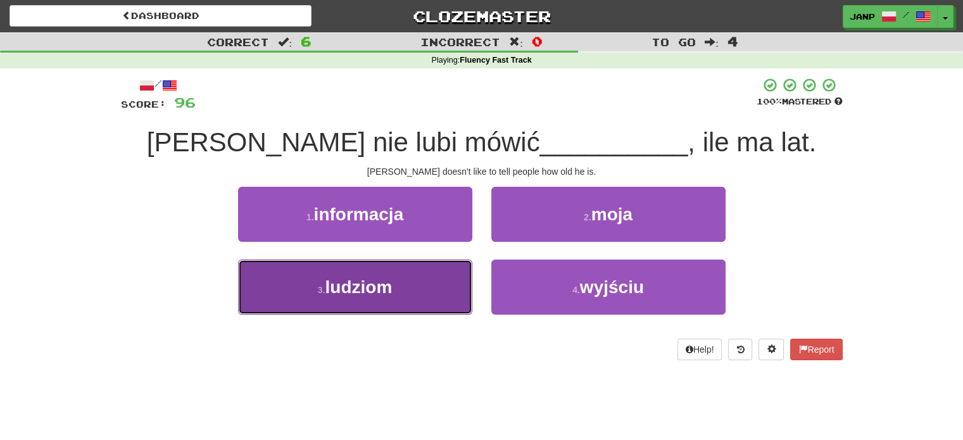
click at [465, 263] on button "3 . ludziom" at bounding box center [355, 287] width 234 height 55
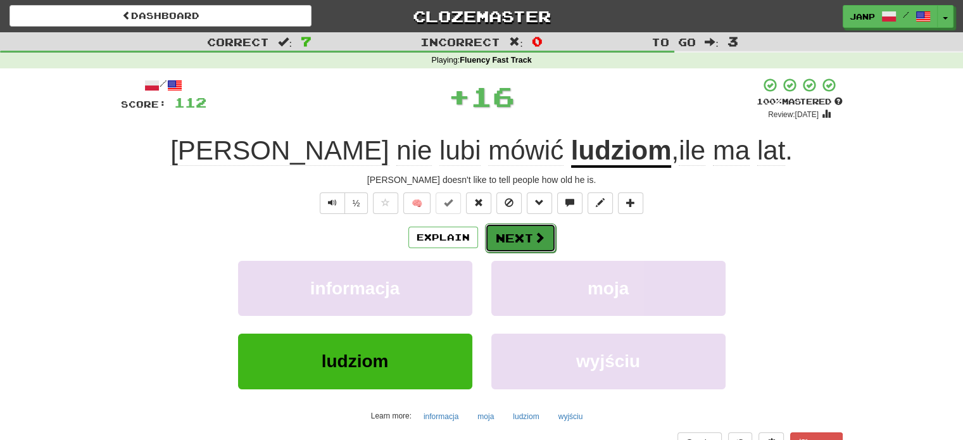
click at [514, 234] on button "Next" at bounding box center [520, 238] width 71 height 29
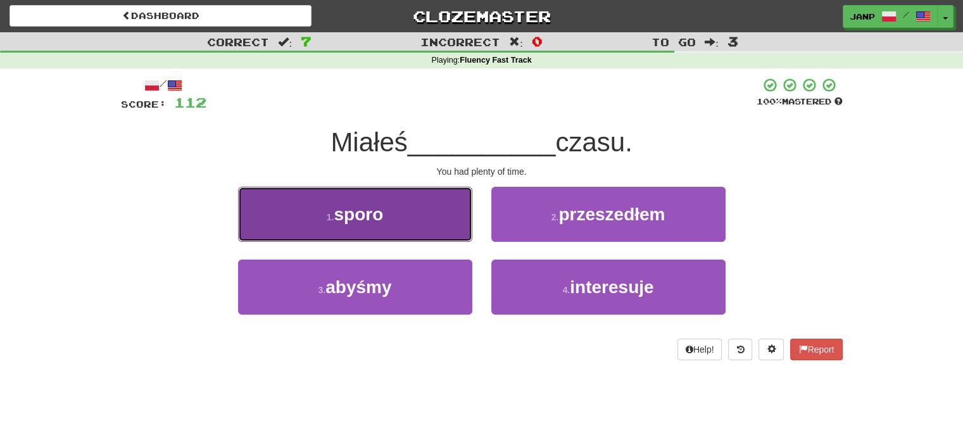
click at [439, 229] on button "1 . sporo" at bounding box center [355, 214] width 234 height 55
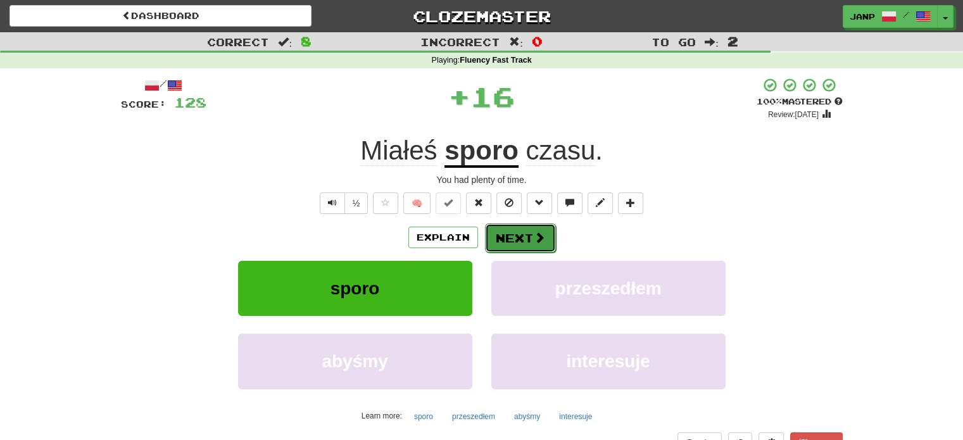
click at [504, 236] on button "Next" at bounding box center [520, 238] width 71 height 29
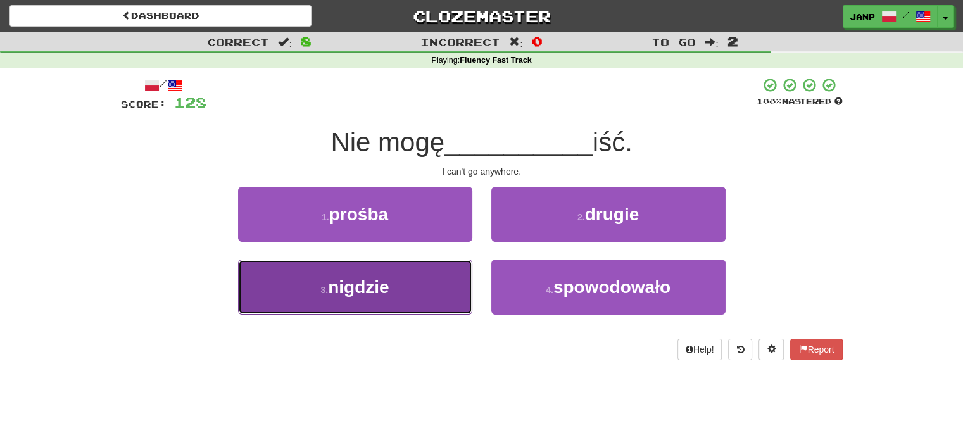
click at [451, 273] on button "3 . nigdzie" at bounding box center [355, 287] width 234 height 55
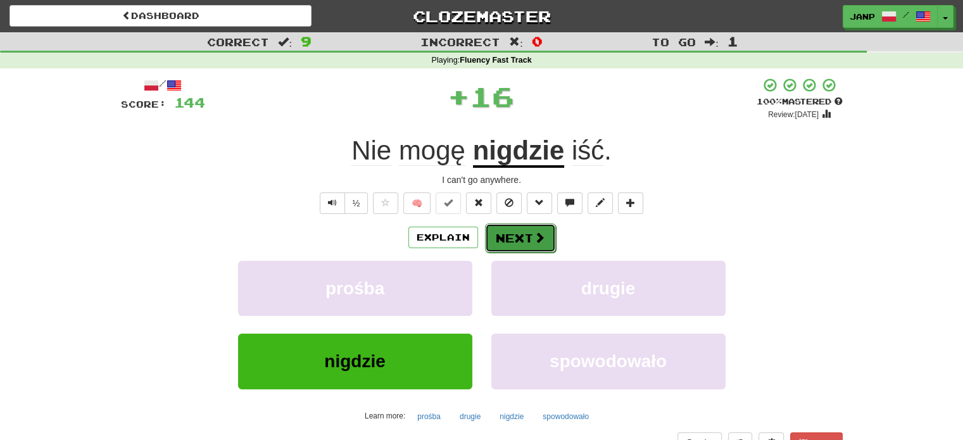
click at [512, 232] on button "Next" at bounding box center [520, 238] width 71 height 29
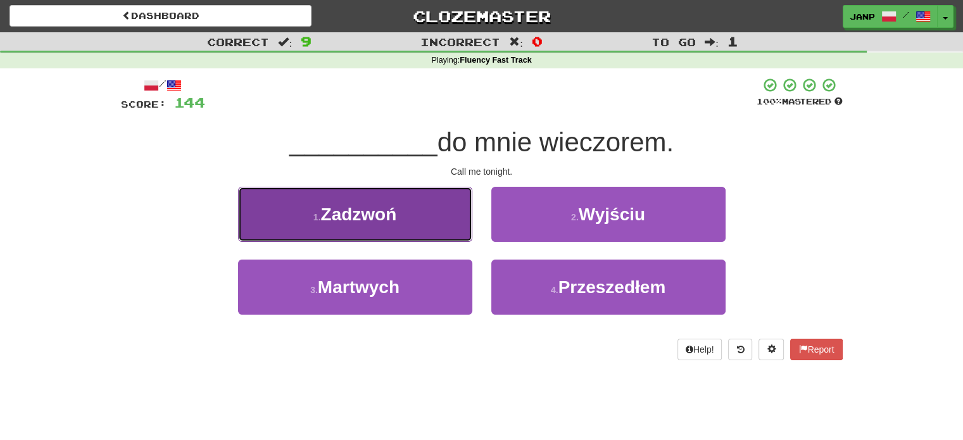
click at [462, 234] on button "1 . [GEOGRAPHIC_DATA]" at bounding box center [355, 214] width 234 height 55
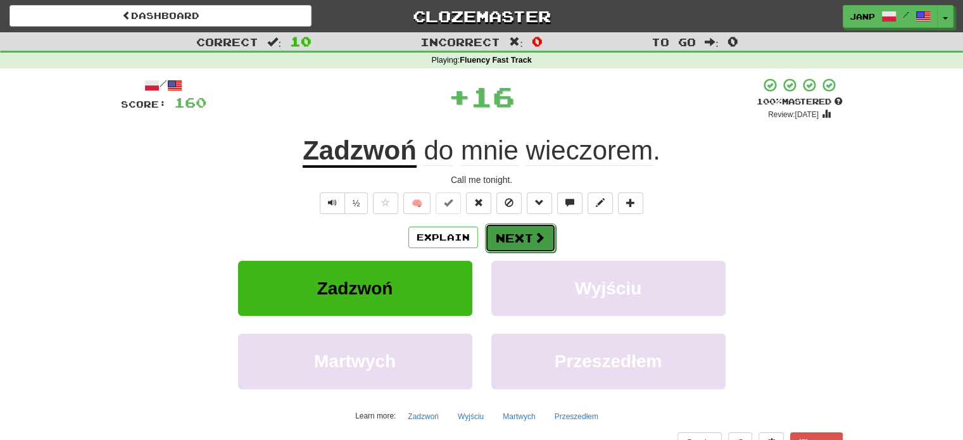
click at [513, 240] on button "Next" at bounding box center [520, 238] width 71 height 29
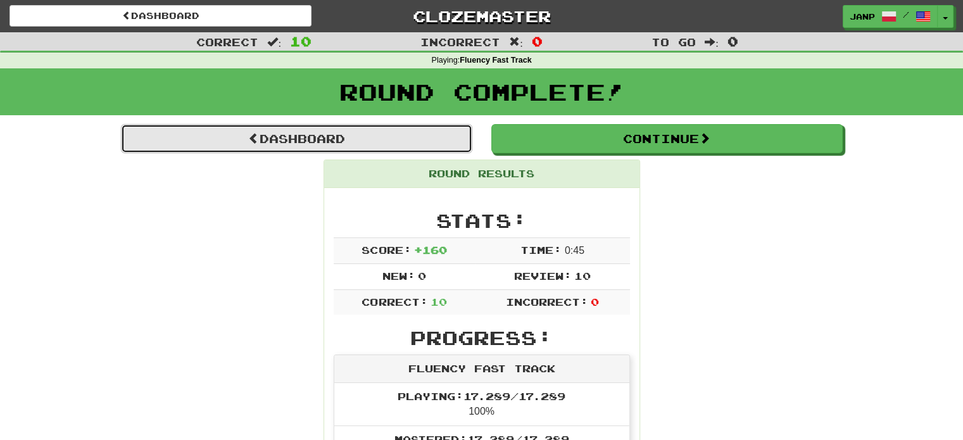
click at [362, 143] on link "Dashboard" at bounding box center [296, 138] width 351 height 29
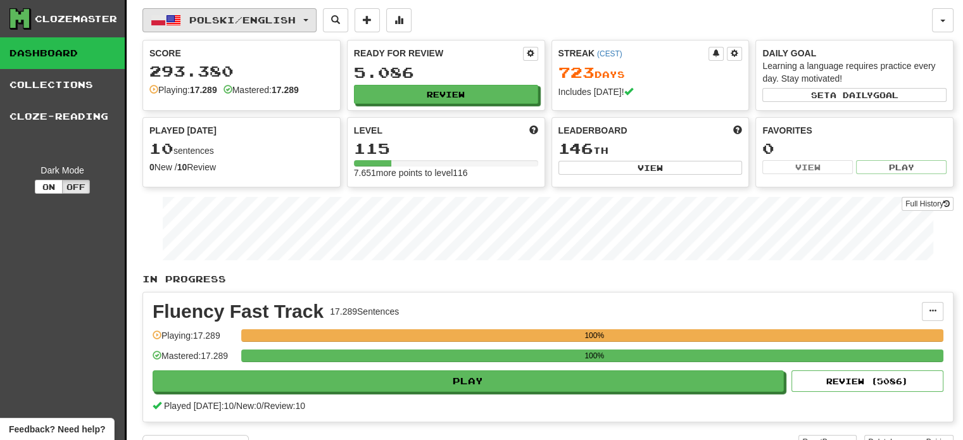
click at [249, 13] on button "Polski / English" at bounding box center [229, 20] width 174 height 24
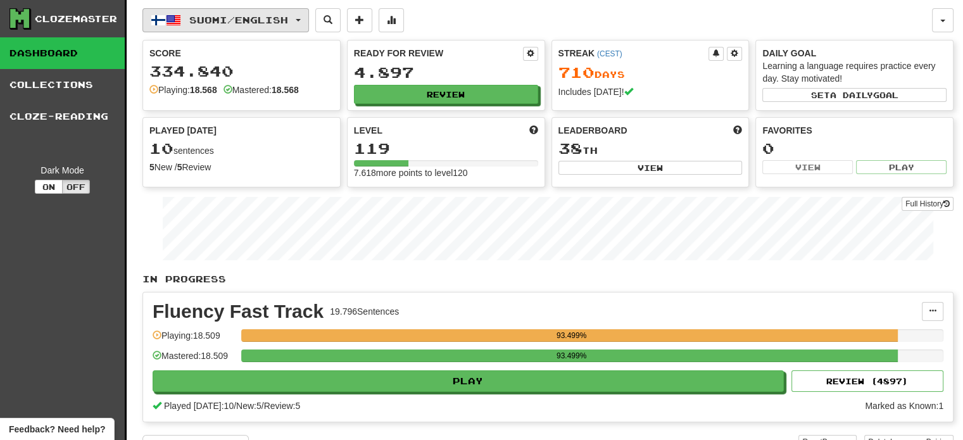
click at [251, 25] on span "Suomi / English" at bounding box center [238, 20] width 99 height 11
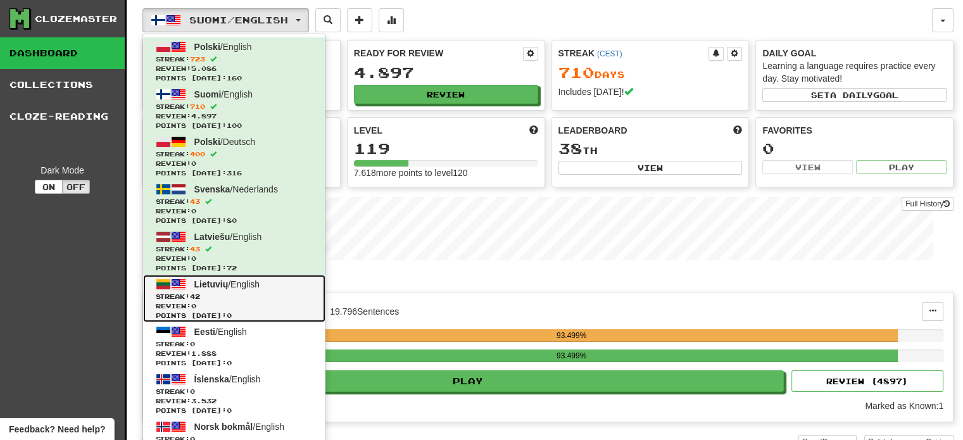
click at [227, 297] on span "Streak: 42" at bounding box center [234, 296] width 157 height 9
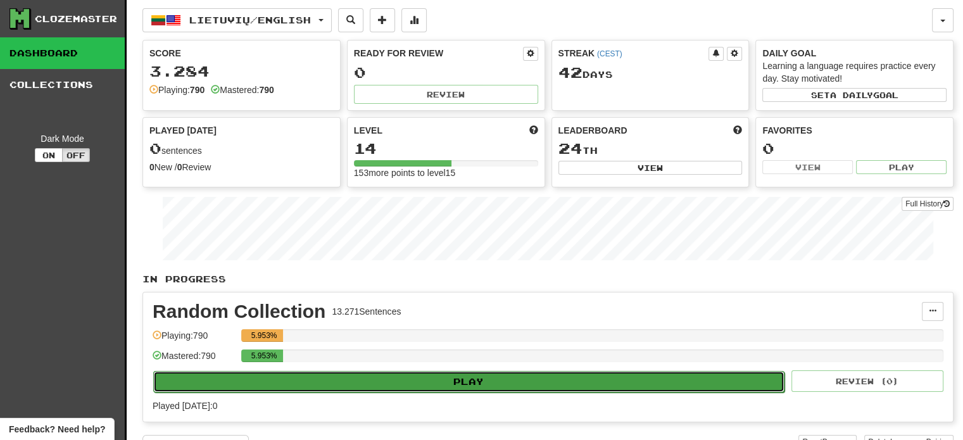
click at [378, 385] on button "Play" at bounding box center [468, 382] width 631 height 22
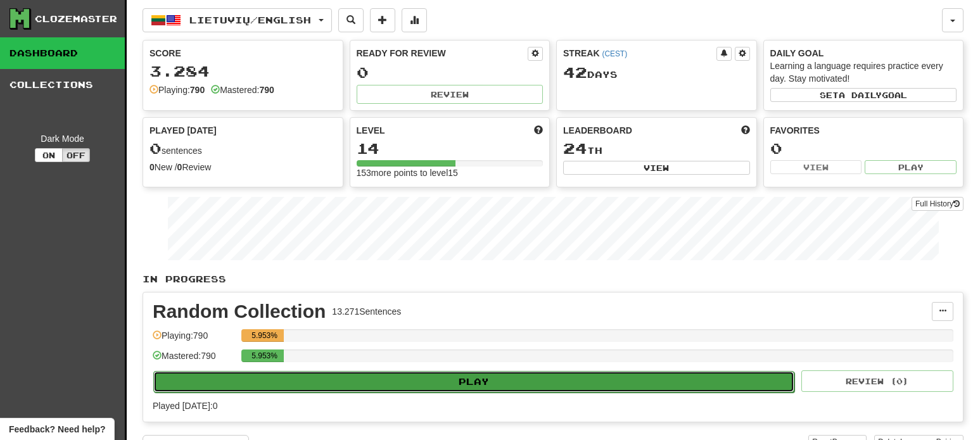
select select "**"
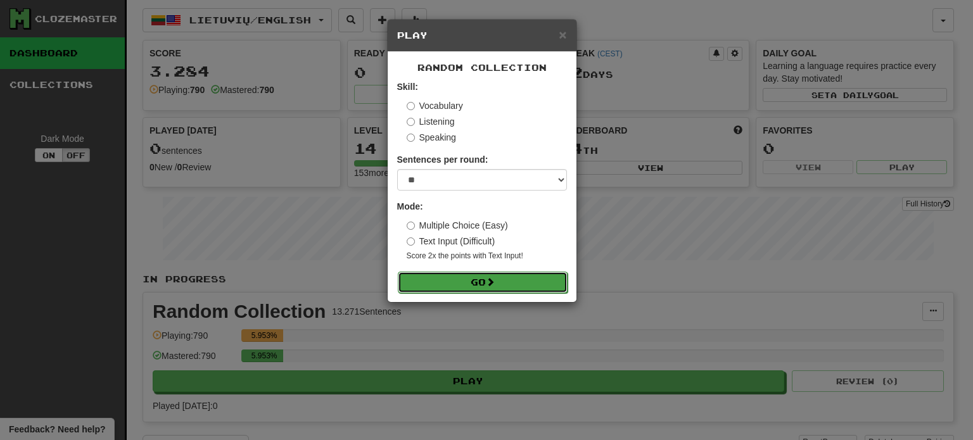
click at [457, 278] on button "Go" at bounding box center [483, 283] width 170 height 22
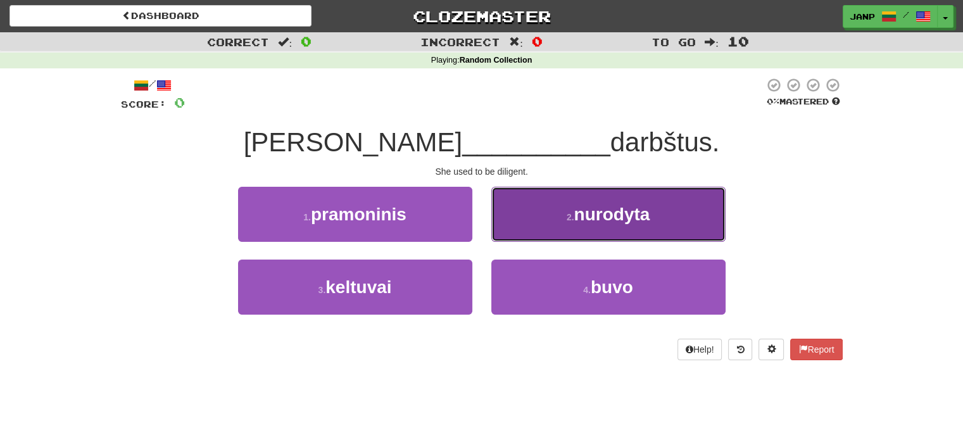
click at [598, 210] on span "nurodyta" at bounding box center [612, 215] width 76 height 20
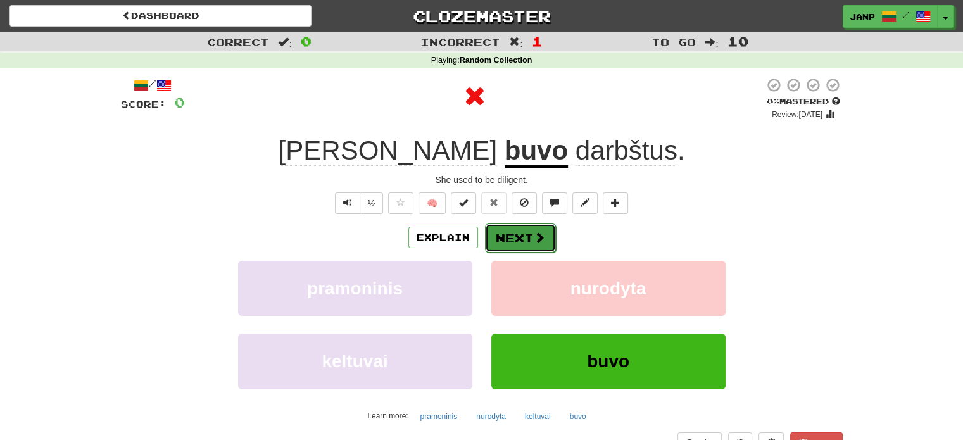
click at [541, 239] on span at bounding box center [539, 237] width 11 height 11
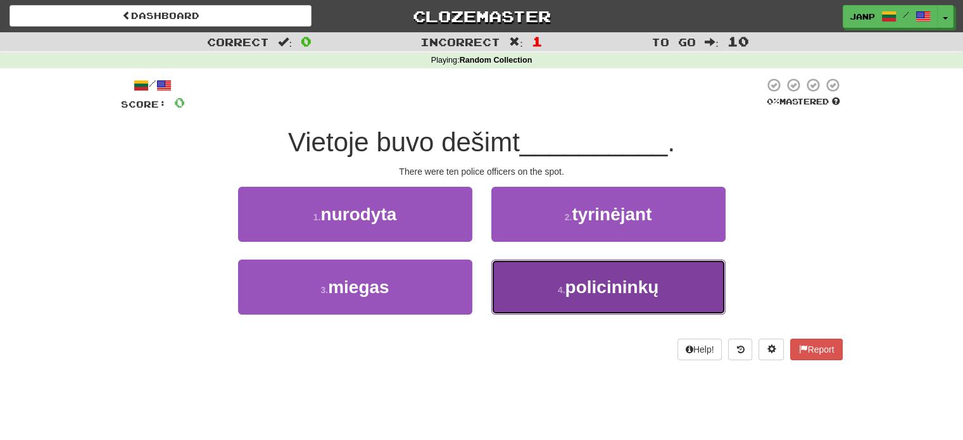
click at [552, 275] on button "4 . policininkų" at bounding box center [608, 287] width 234 height 55
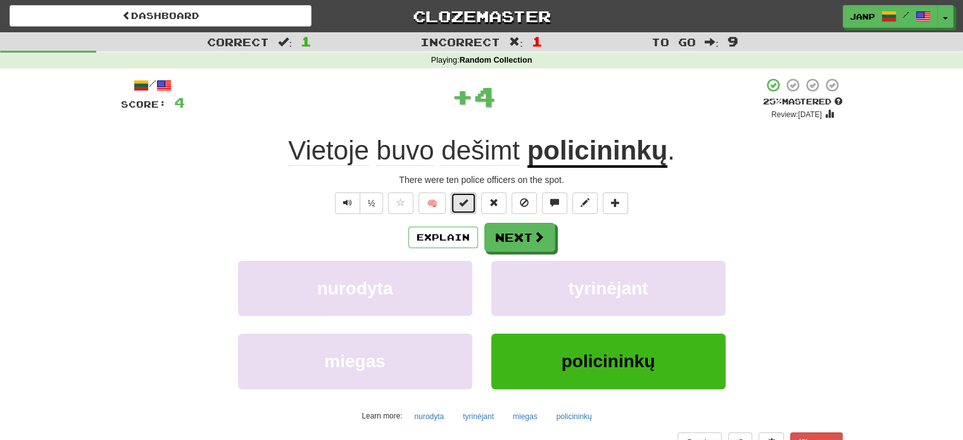
click at [460, 198] on span at bounding box center [463, 202] width 9 height 9
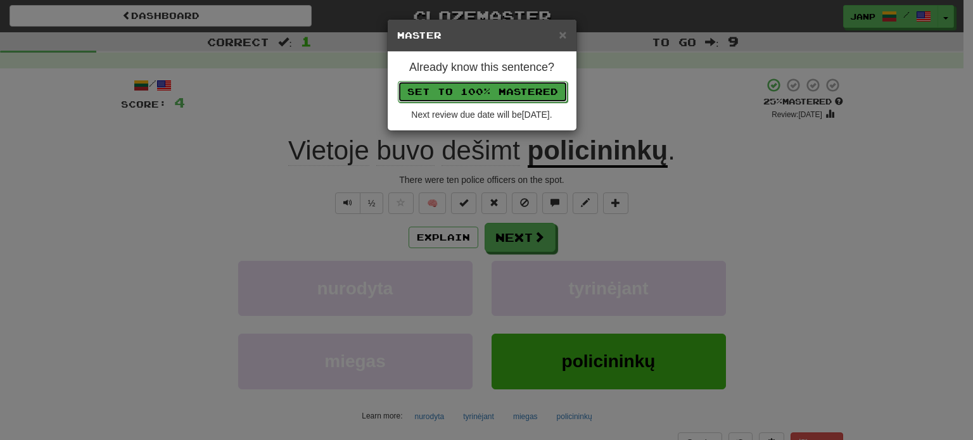
click at [484, 89] on button "Set to 100% Mastered" at bounding box center [483, 92] width 170 height 22
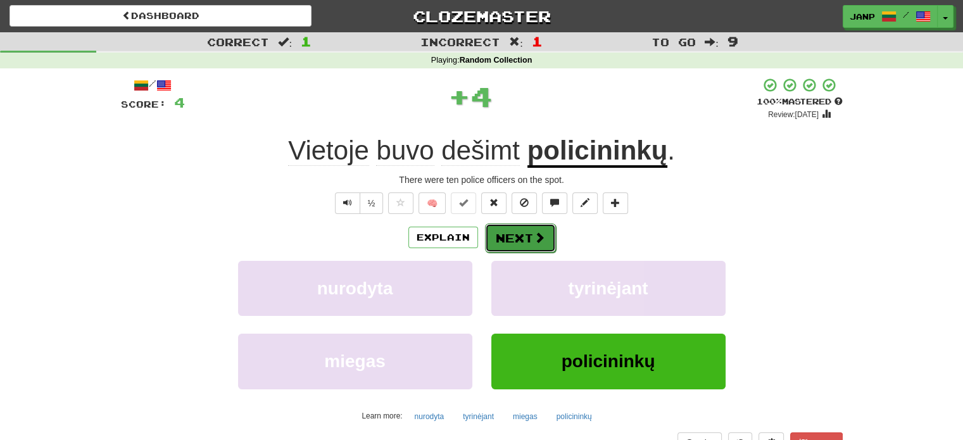
click at [543, 244] on button "Next" at bounding box center [520, 238] width 71 height 29
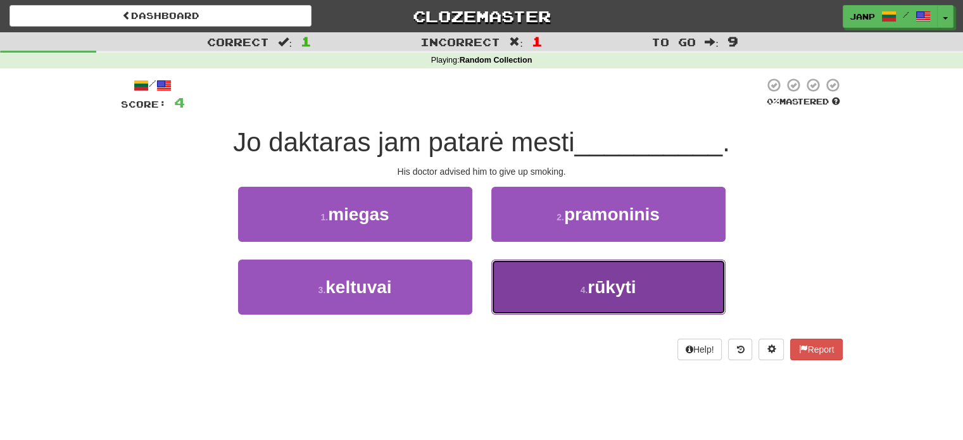
click at [552, 298] on button "4 . rūkyti" at bounding box center [608, 287] width 234 height 55
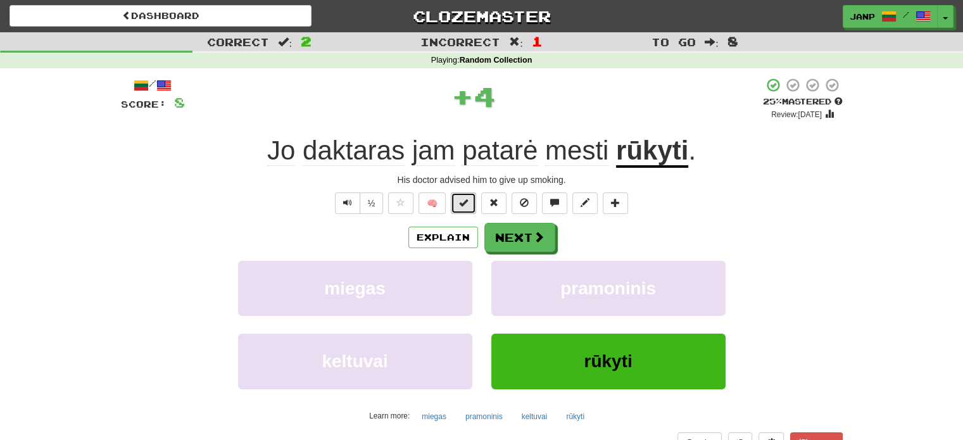
click at [466, 199] on span at bounding box center [463, 202] width 9 height 9
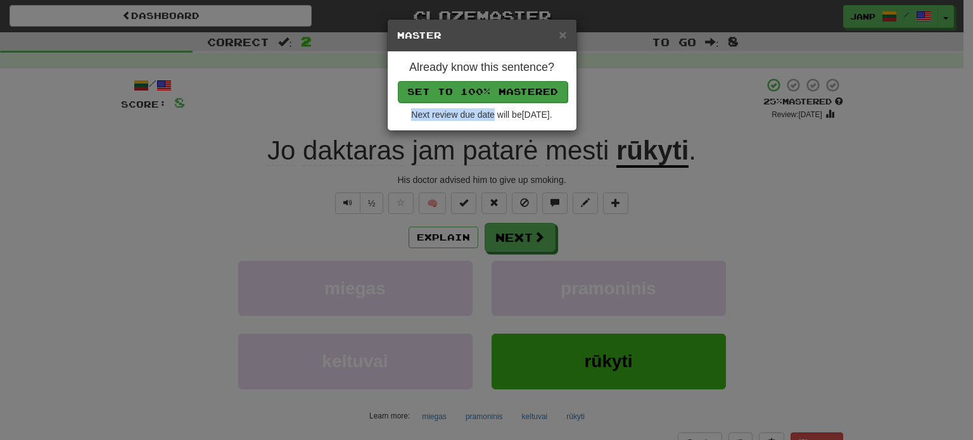
drag, startPoint x: 484, startPoint y: 101, endPoint x: 486, endPoint y: 93, distance: 8.4
click at [485, 96] on div "Already know this sentence? Set to 100% Mastered Next review due date will be 2…" at bounding box center [482, 91] width 189 height 79
click at [486, 93] on button "Set to 100% Mastered" at bounding box center [483, 92] width 170 height 22
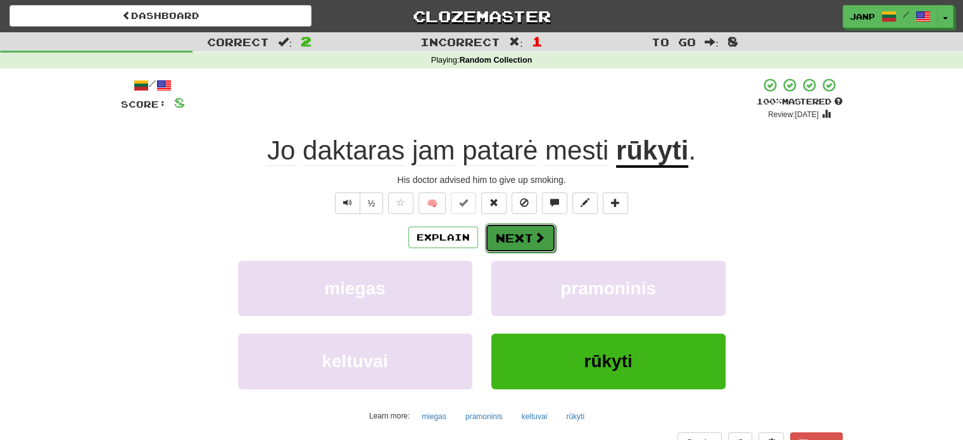
click at [520, 229] on button "Next" at bounding box center [520, 238] width 71 height 29
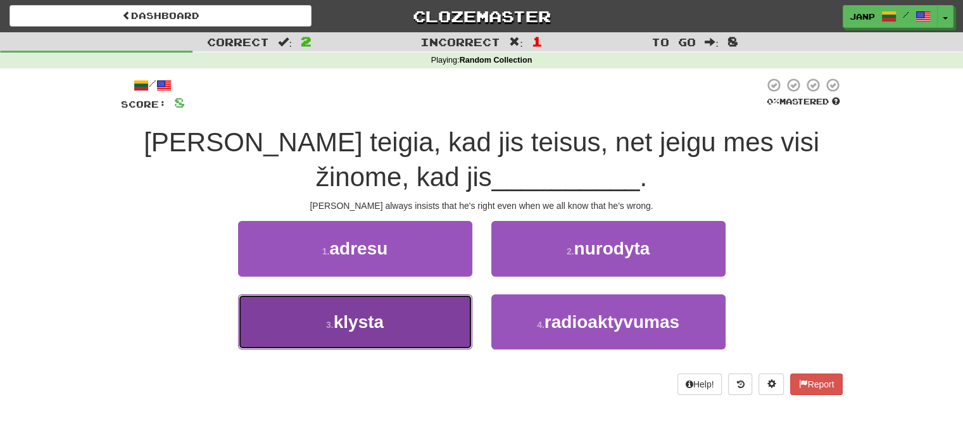
click at [423, 320] on button "3 . klysta" at bounding box center [355, 321] width 234 height 55
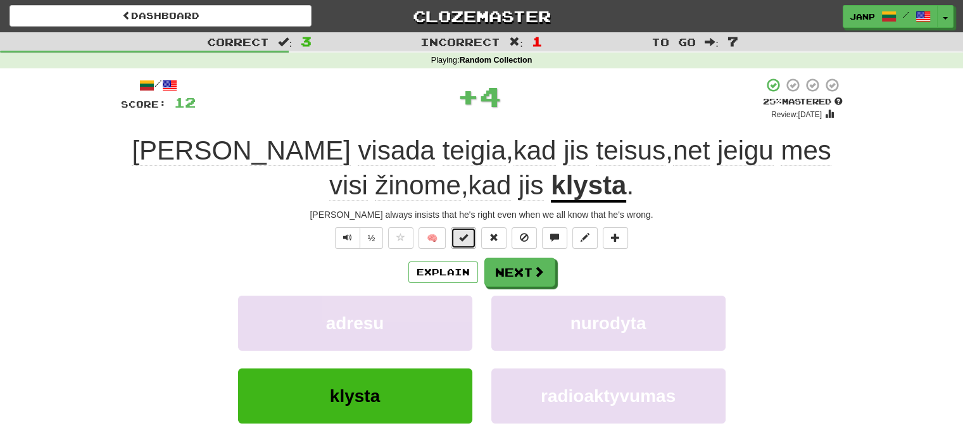
click at [471, 236] on button at bounding box center [463, 238] width 25 height 22
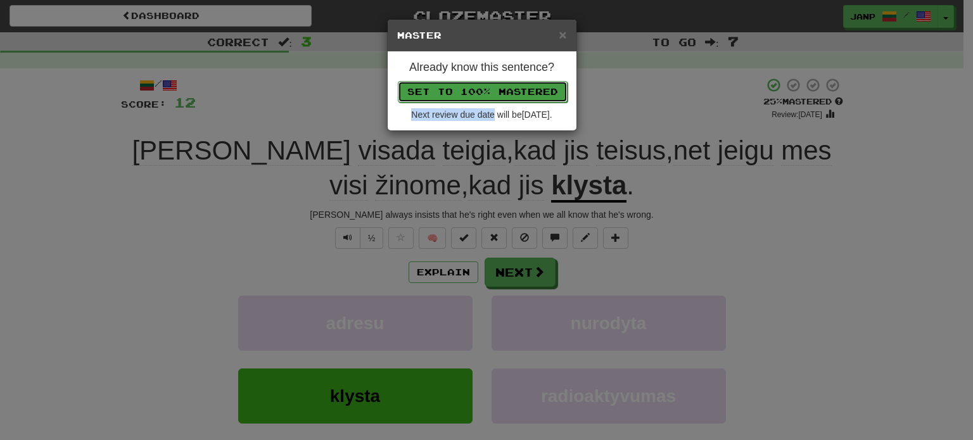
click at [486, 85] on button "Set to 100% Mastered" at bounding box center [483, 92] width 170 height 22
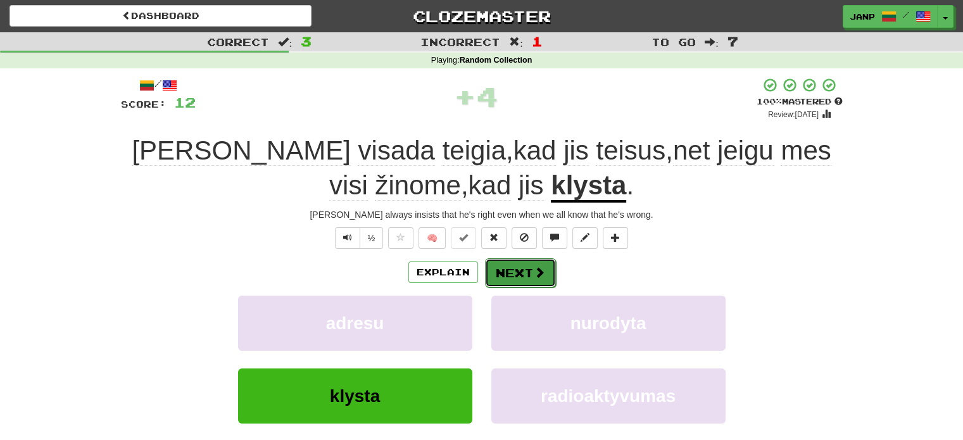
click at [534, 277] on span at bounding box center [539, 272] width 11 height 11
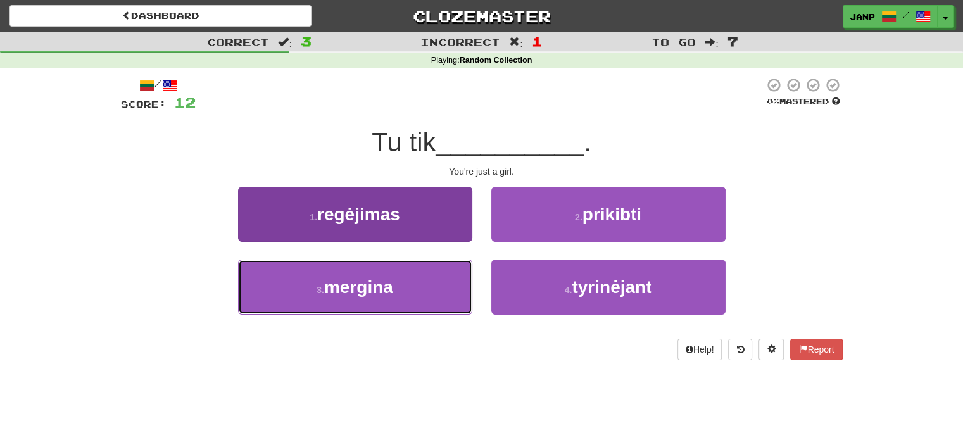
click at [444, 301] on button "3 . mergina" at bounding box center [355, 287] width 234 height 55
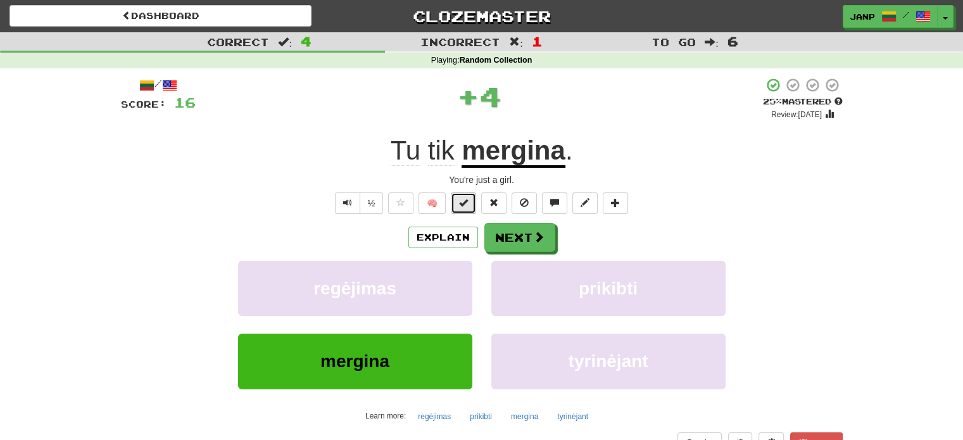
click at [464, 198] on span at bounding box center [463, 202] width 9 height 9
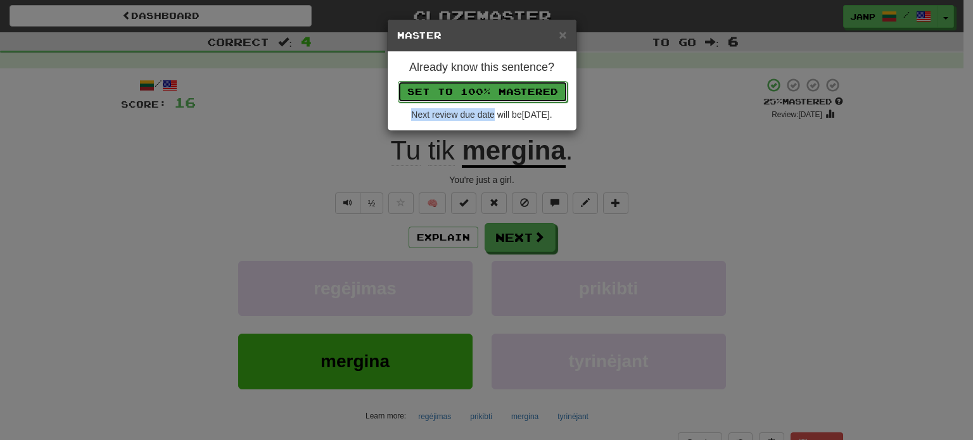
click at [502, 85] on button "Set to 100% Mastered" at bounding box center [483, 92] width 170 height 22
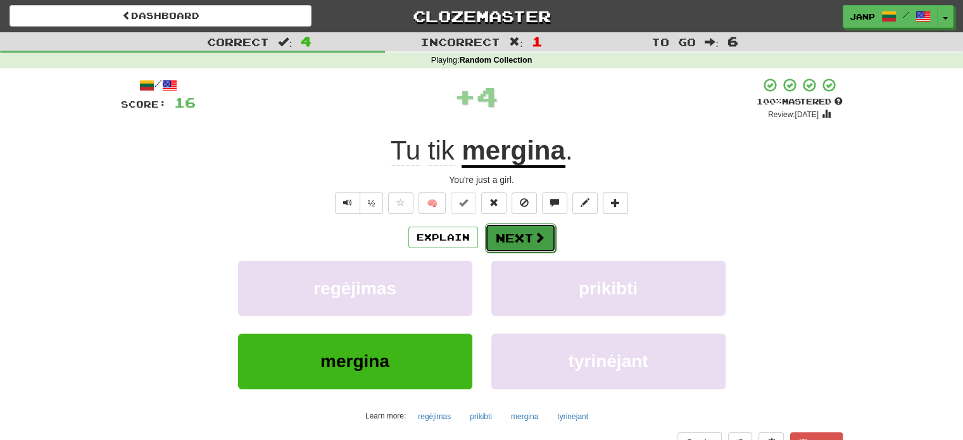
click at [512, 234] on button "Next" at bounding box center [520, 238] width 71 height 29
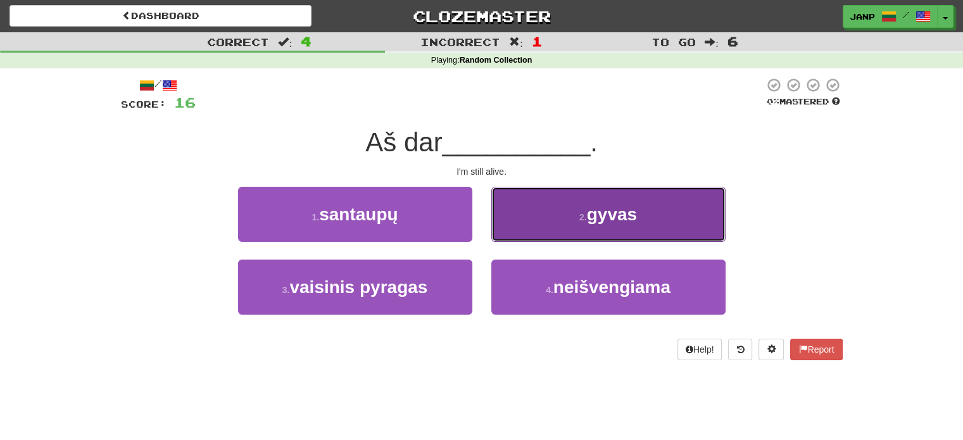
click at [559, 213] on button "2 . gyvas" at bounding box center [608, 214] width 234 height 55
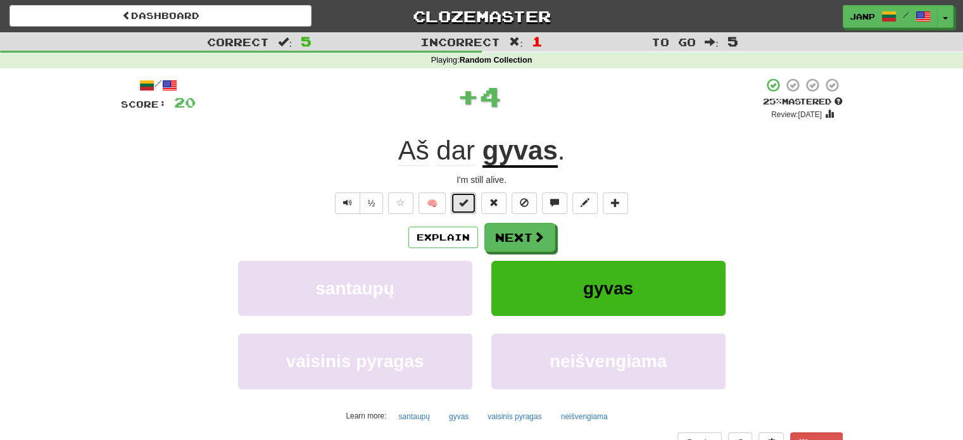
click at [458, 198] on button at bounding box center [463, 204] width 25 height 22
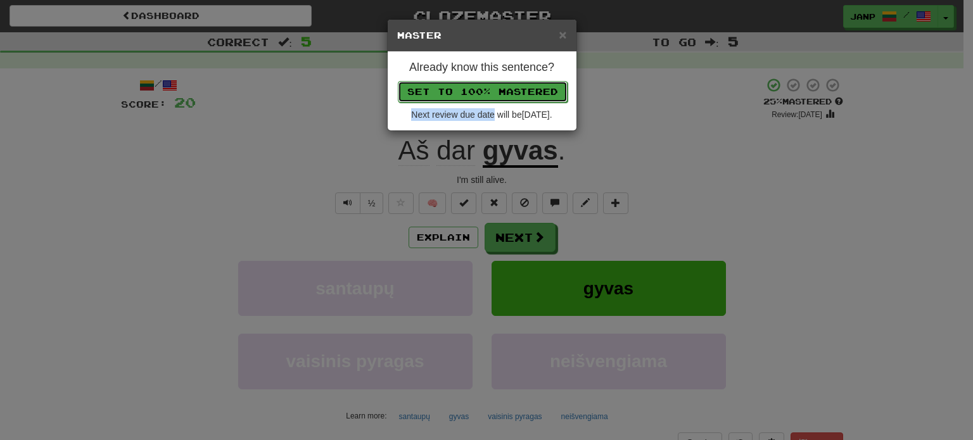
click at [492, 89] on button "Set to 100% Mastered" at bounding box center [483, 92] width 170 height 22
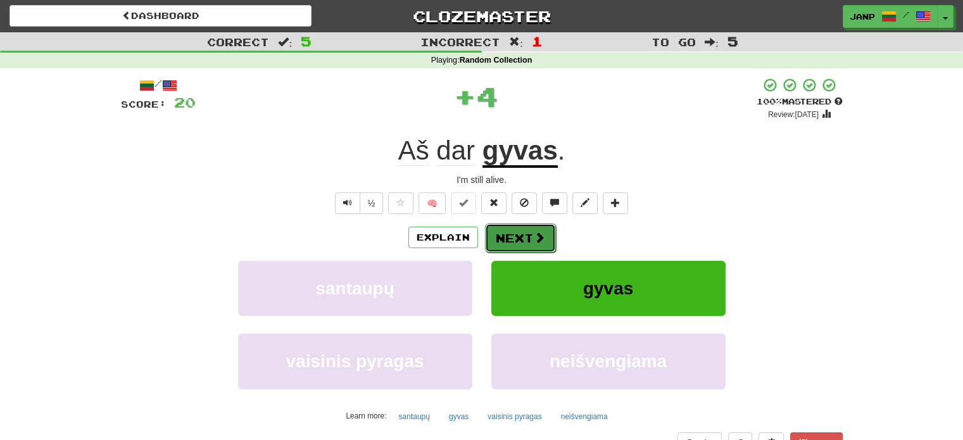
click at [526, 236] on button "Next" at bounding box center [520, 238] width 71 height 29
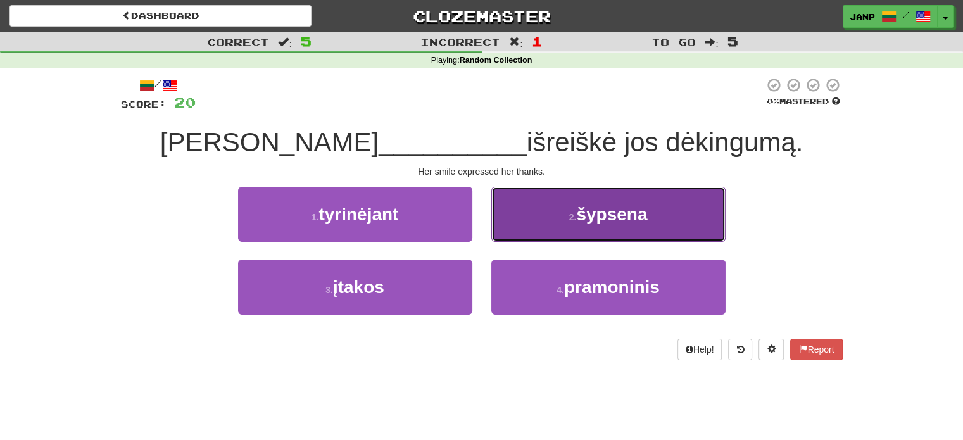
click at [552, 222] on button "2 . šypsena" at bounding box center [608, 214] width 234 height 55
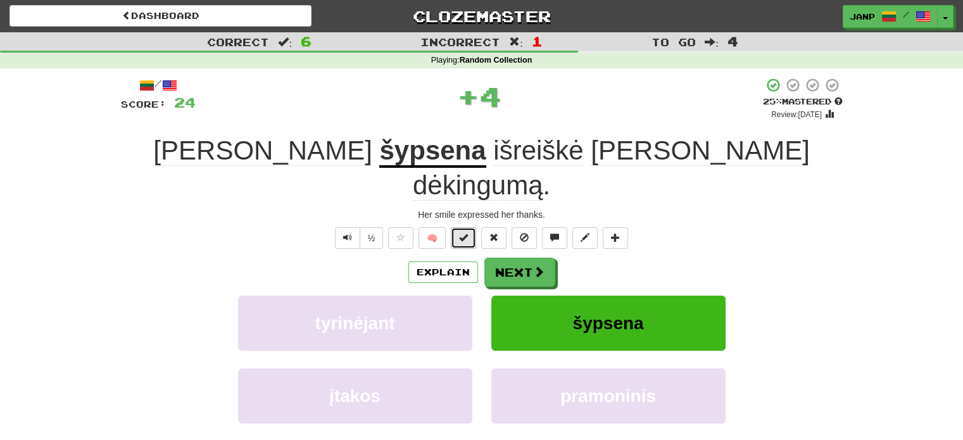
click at [460, 233] on span at bounding box center [463, 237] width 9 height 9
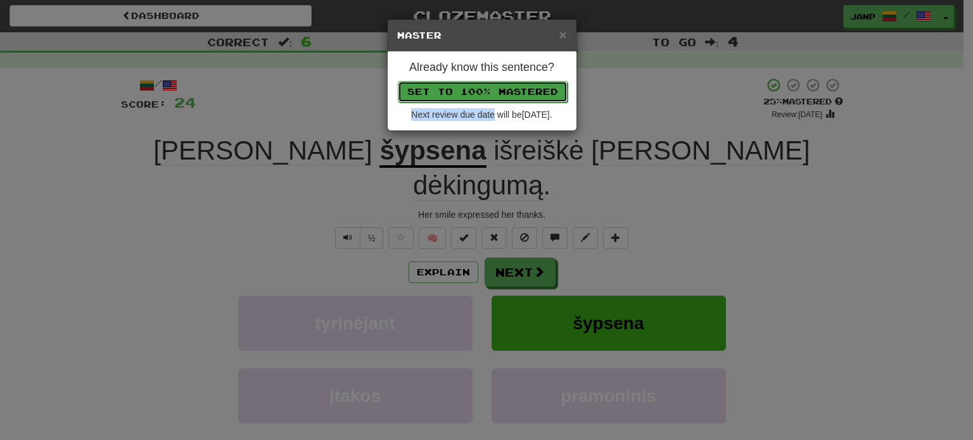
click at [487, 86] on button "Set to 100% Mastered" at bounding box center [483, 92] width 170 height 22
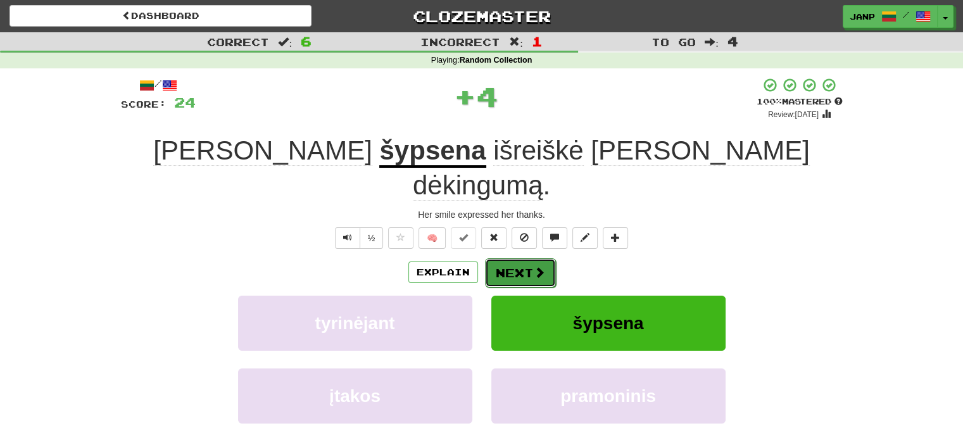
click at [523, 258] on button "Next" at bounding box center [520, 272] width 71 height 29
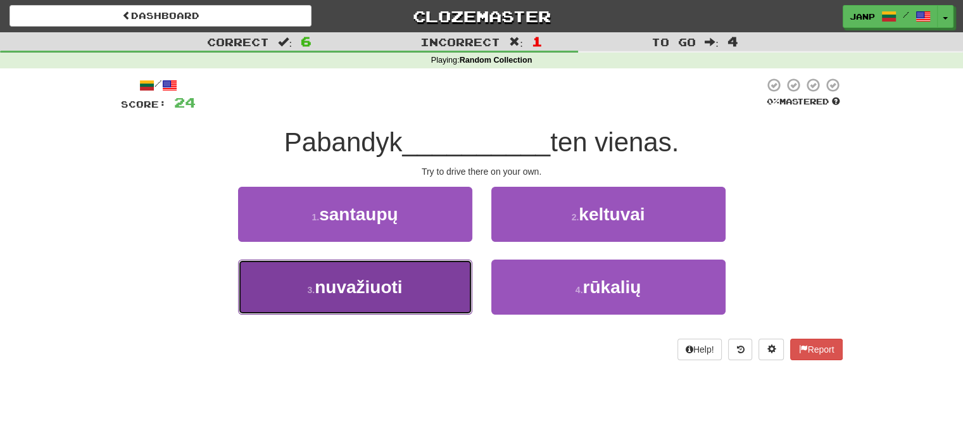
click at [458, 288] on button "3 . nuvažiuoti" at bounding box center [355, 287] width 234 height 55
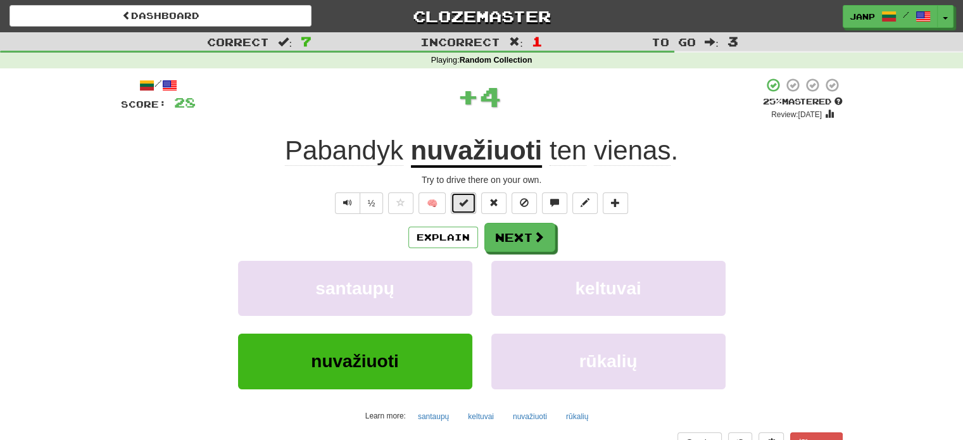
click at [465, 198] on span at bounding box center [463, 202] width 9 height 9
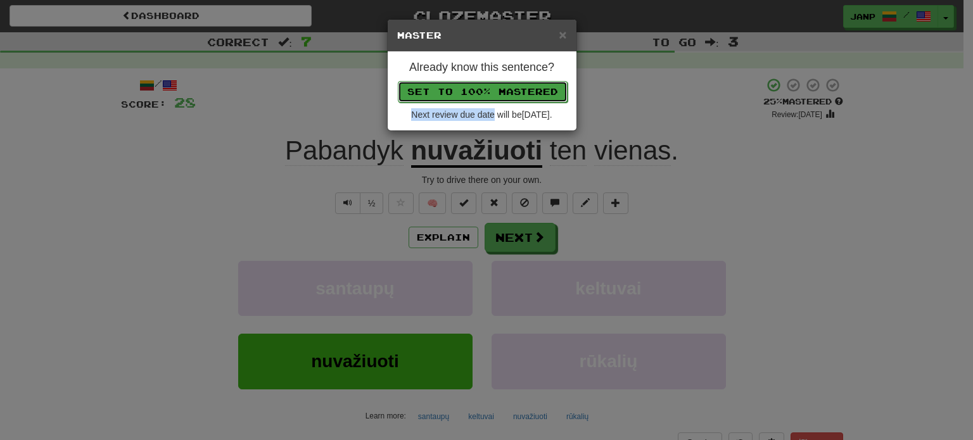
click at [500, 91] on button "Set to 100% Mastered" at bounding box center [483, 92] width 170 height 22
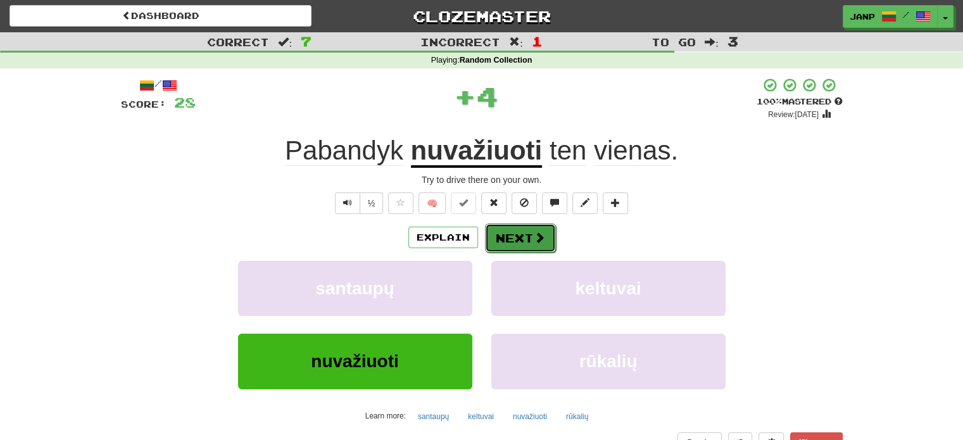
click at [529, 232] on button "Next" at bounding box center [520, 238] width 71 height 29
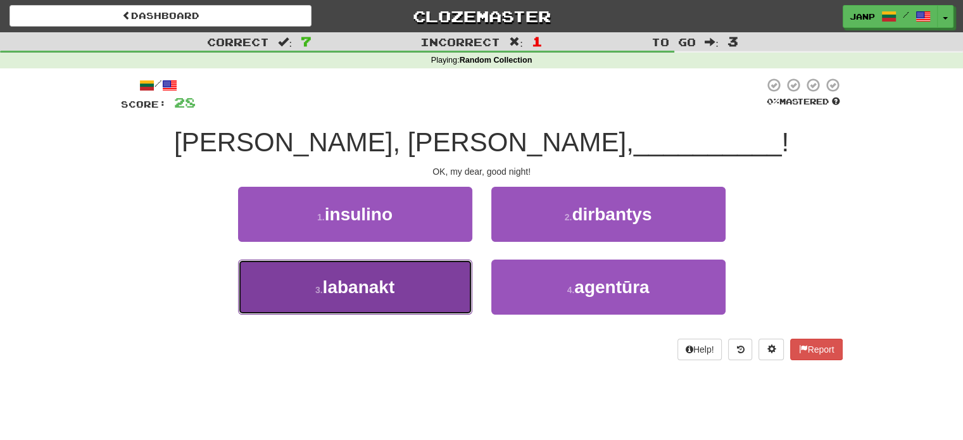
drag, startPoint x: 448, startPoint y: 296, endPoint x: 454, endPoint y: 266, distance: 30.9
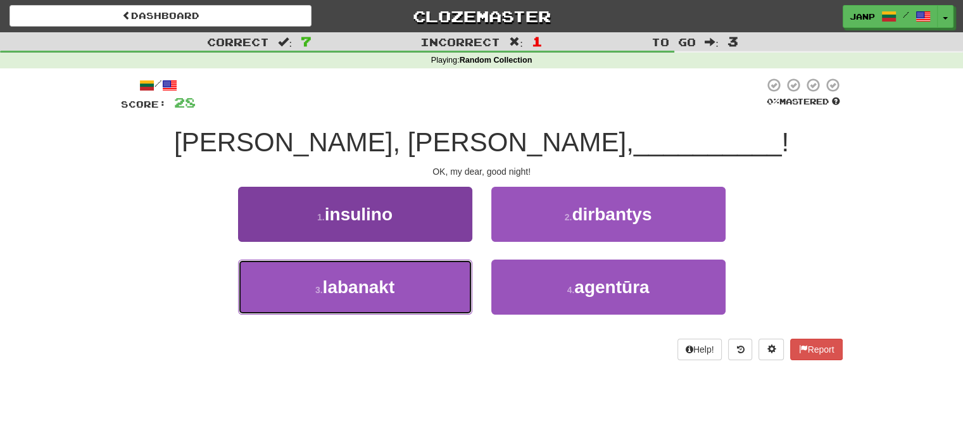
click at [448, 296] on button "3 . labanakt" at bounding box center [355, 287] width 234 height 55
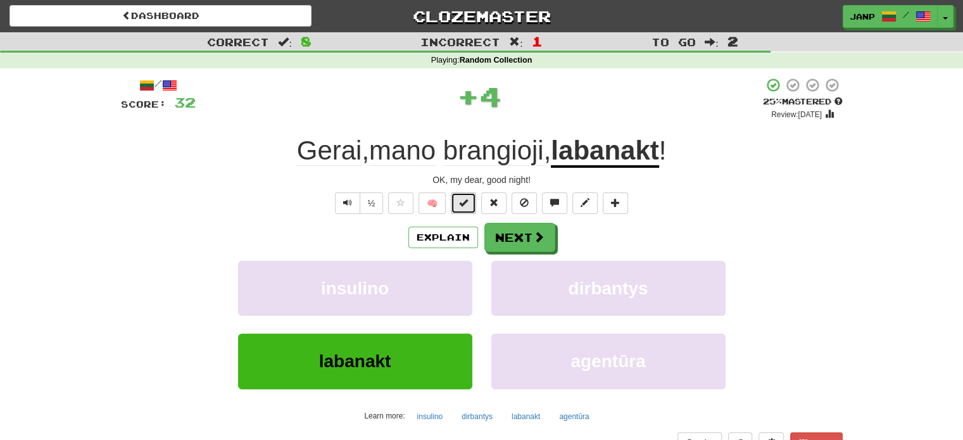
click at [459, 199] on button at bounding box center [463, 204] width 25 height 22
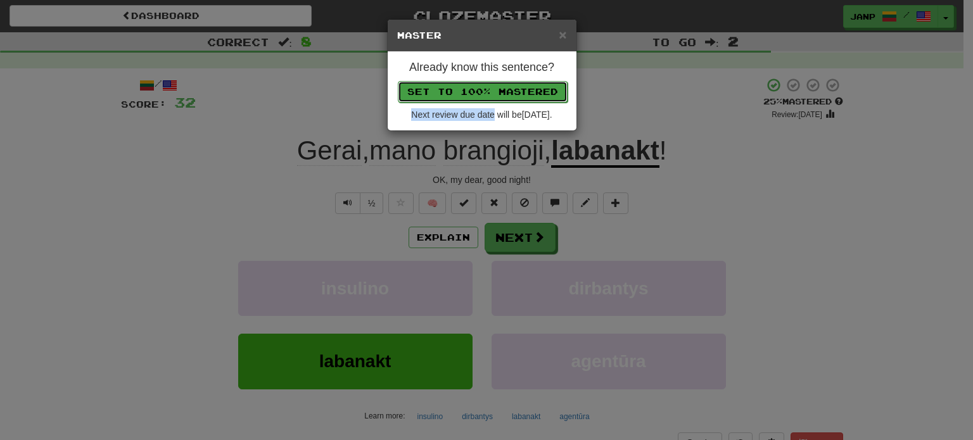
click at [488, 84] on button "Set to 100% Mastered" at bounding box center [483, 92] width 170 height 22
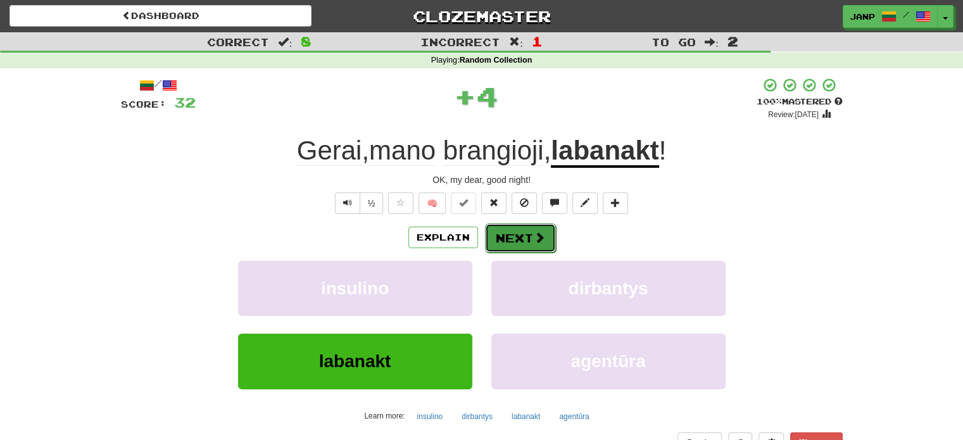
click at [534, 243] on span at bounding box center [539, 237] width 11 height 11
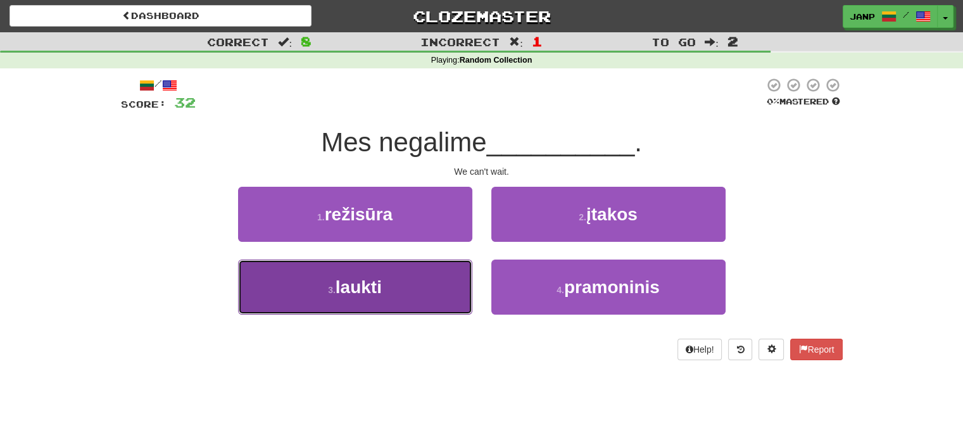
click at [434, 262] on button "3 . laukti" at bounding box center [355, 287] width 234 height 55
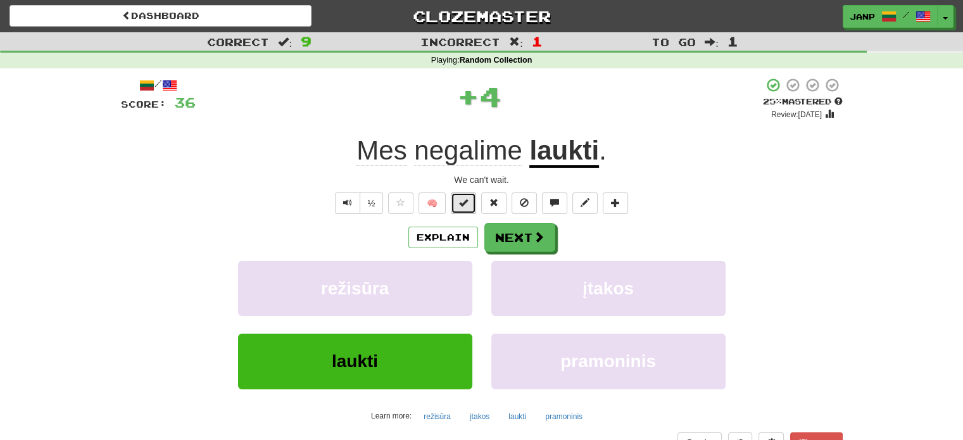
click at [456, 197] on button at bounding box center [463, 204] width 25 height 22
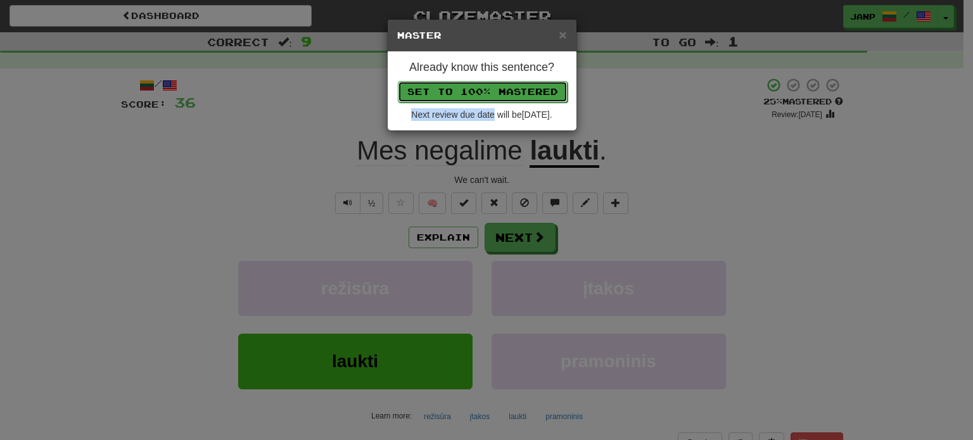
click at [488, 89] on button "Set to 100% Mastered" at bounding box center [483, 92] width 170 height 22
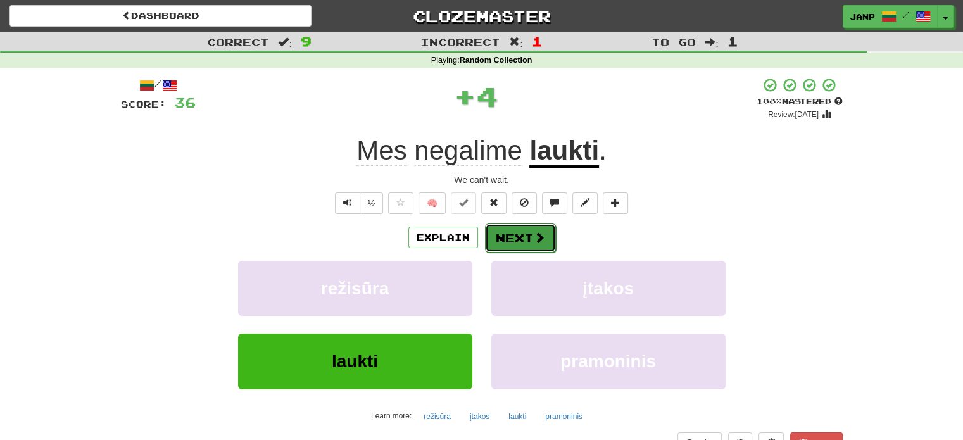
click at [527, 248] on button "Next" at bounding box center [520, 238] width 71 height 29
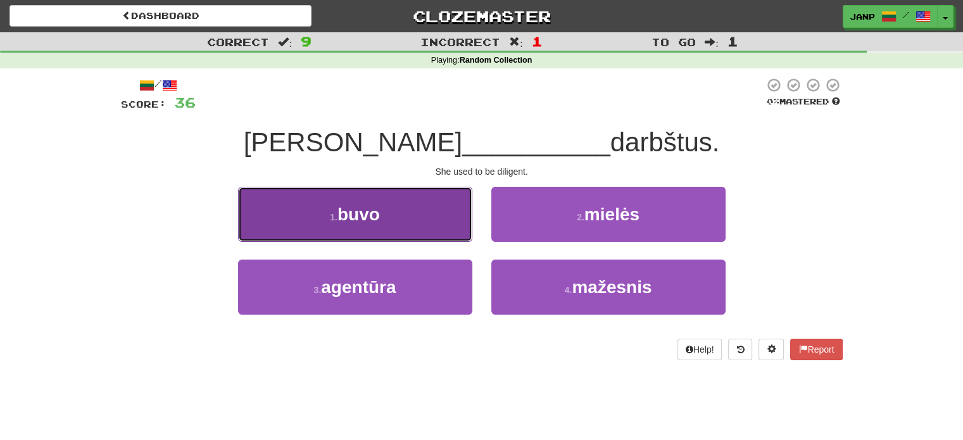
click at [443, 224] on button "1 . buvo" at bounding box center [355, 214] width 234 height 55
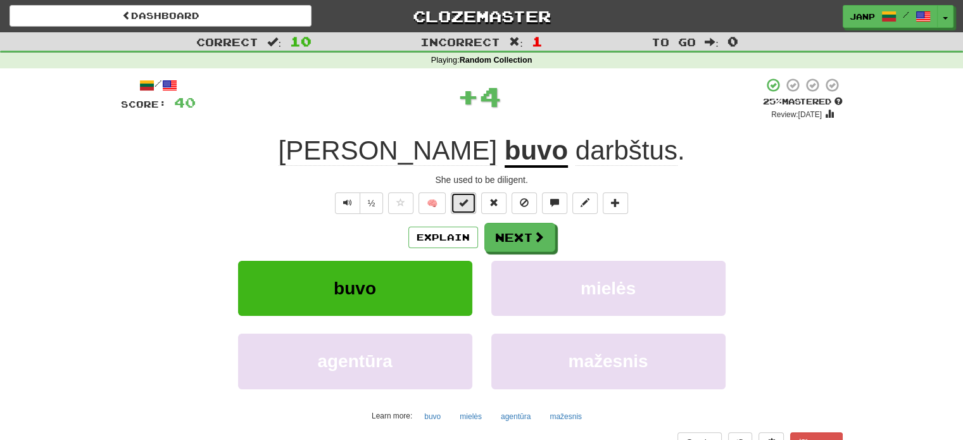
click at [464, 207] on span at bounding box center [463, 202] width 9 height 9
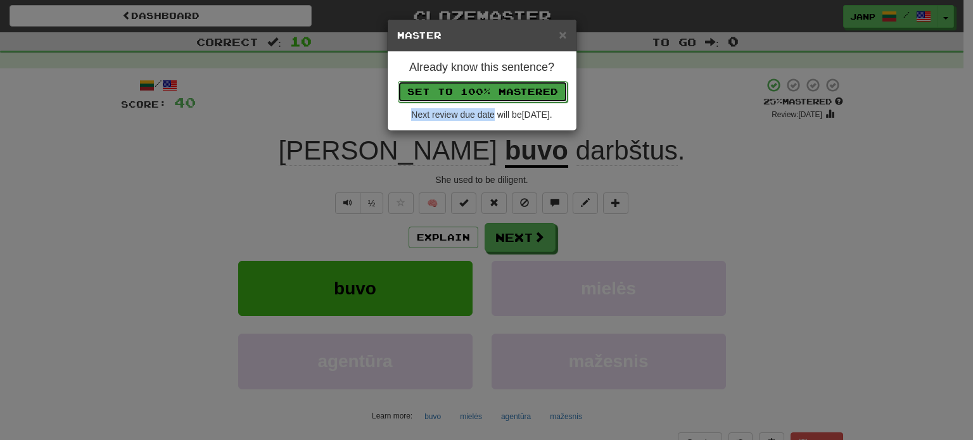
click at [504, 83] on button "Set to 100% Mastered" at bounding box center [483, 92] width 170 height 22
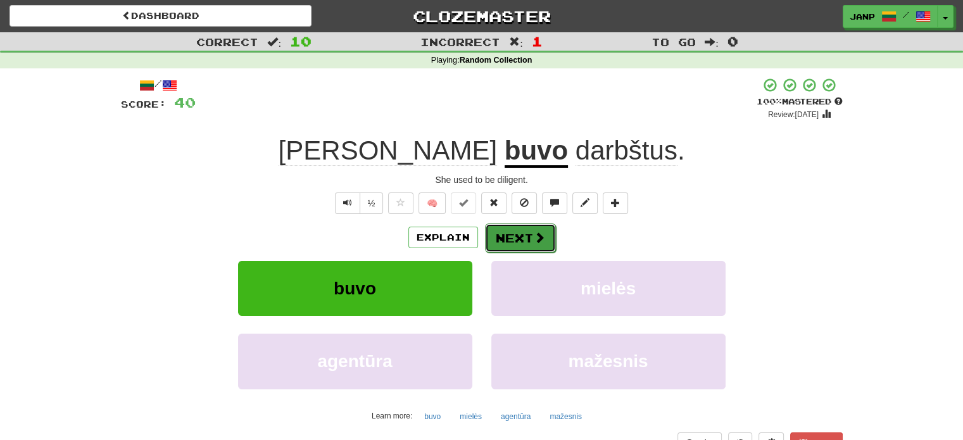
click at [536, 243] on span at bounding box center [539, 237] width 11 height 11
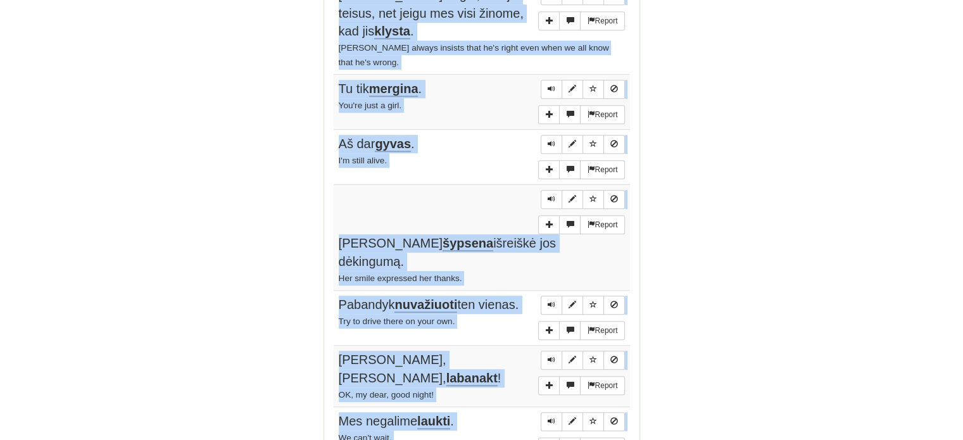
scroll to position [872, 0]
drag, startPoint x: 334, startPoint y: 183, endPoint x: 445, endPoint y: 368, distance: 215.6
click at [445, 368] on tbody "Report Jis buvo darbštus. She used to be diligent. Report Vietoje buvo dešimt p…" at bounding box center [482, 135] width 296 height 653
copy tbody "Jis buvo darbštus. She used to be diligent. Report Vietoje buvo dešimt policini…"
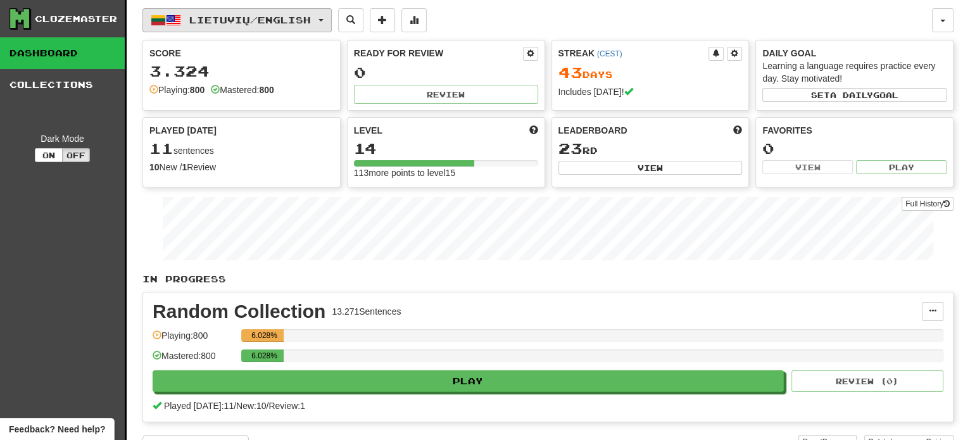
click at [272, 21] on span "Lietuvių / English" at bounding box center [250, 20] width 122 height 11
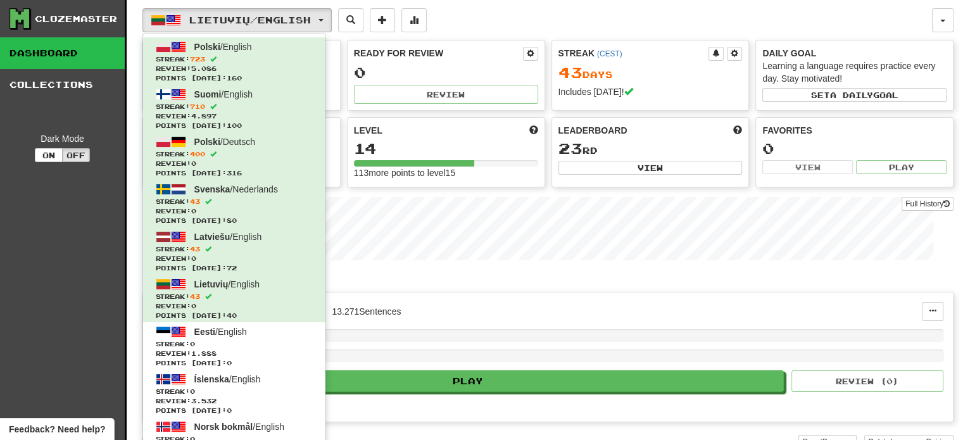
click at [471, 12] on div "Lietuvių / English Polski / English Streak: 723 Review: 5.086 Points [DATE]: 16…" at bounding box center [537, 20] width 790 height 24
